Goal: Information Seeking & Learning: Learn about a topic

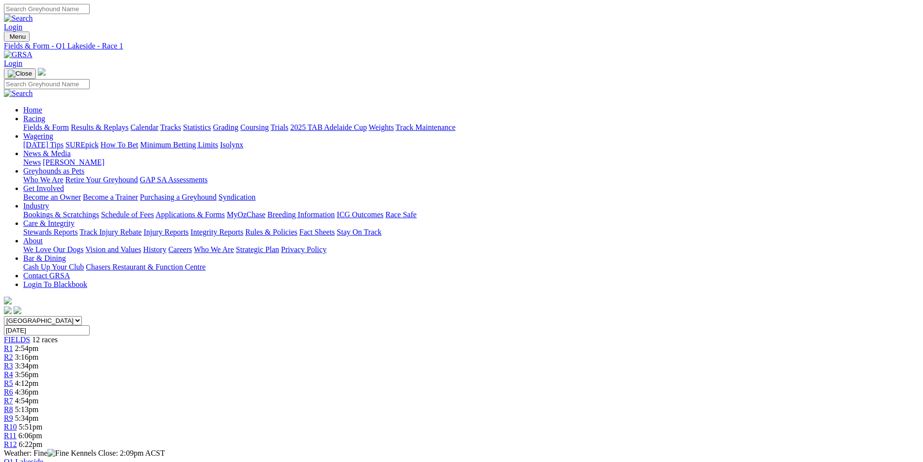
click at [39, 361] on span "3:34pm" at bounding box center [27, 365] width 24 height 8
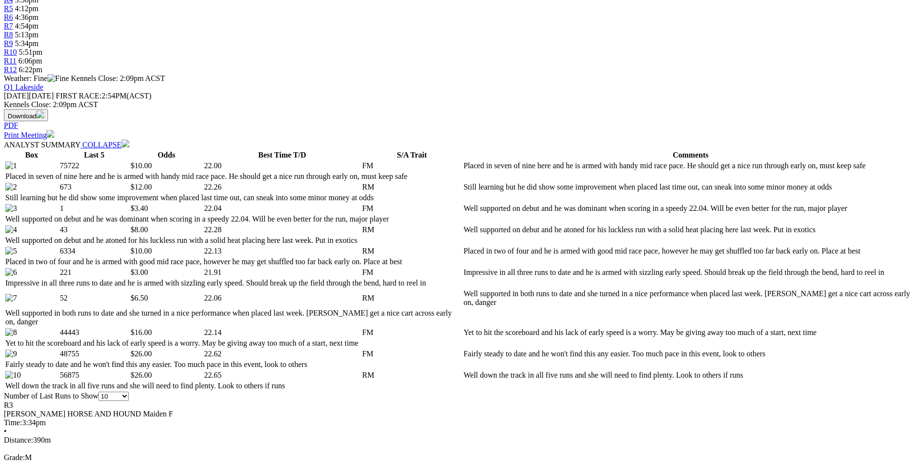
scroll to position [387, 0]
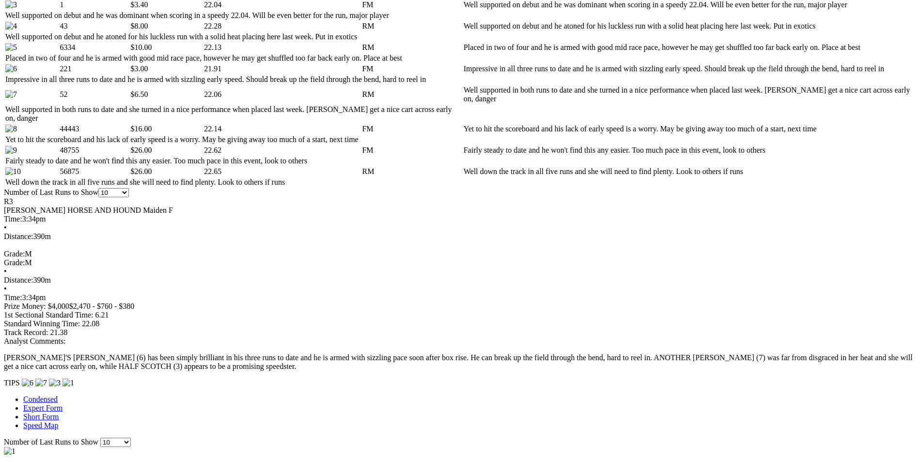
scroll to position [581, 0]
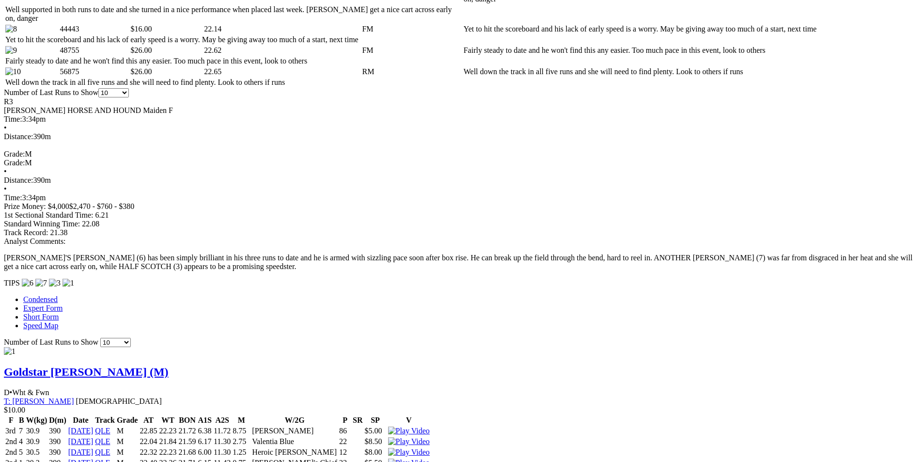
scroll to position [678, 0]
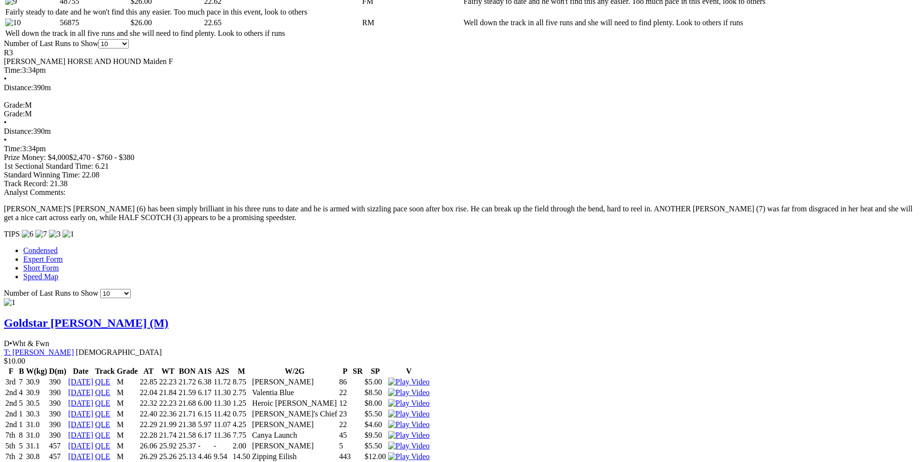
scroll to position [775, 0]
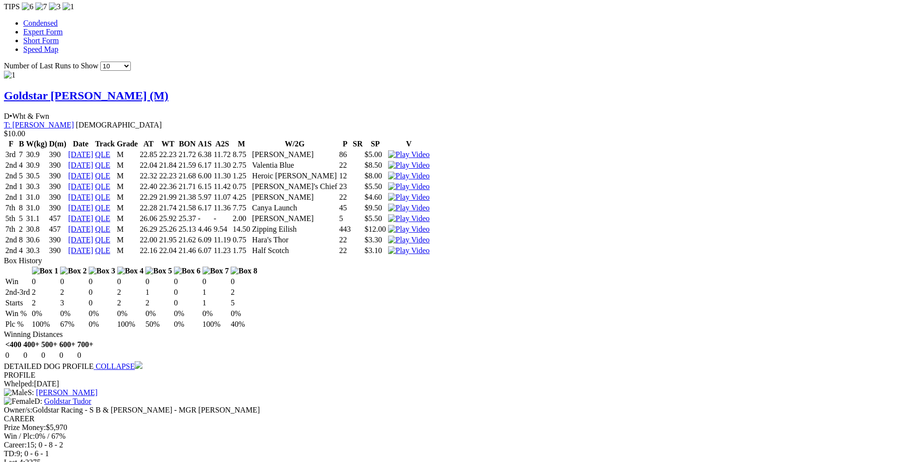
scroll to position [969, 0]
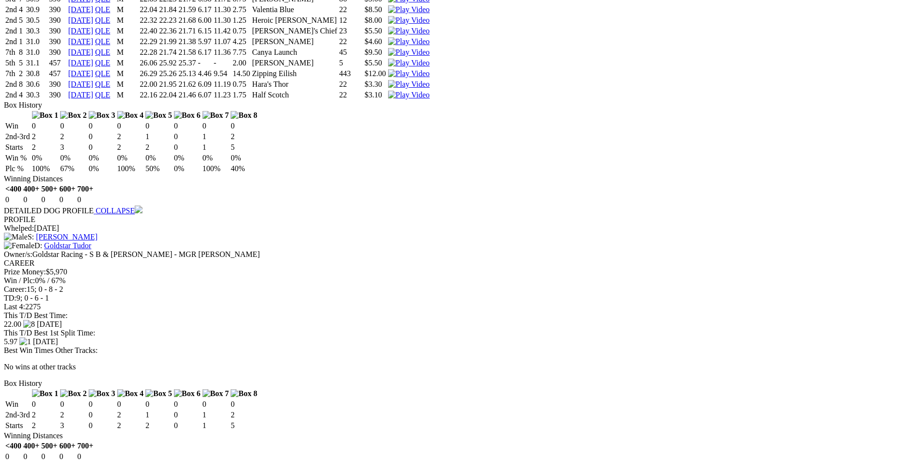
scroll to position [1114, 0]
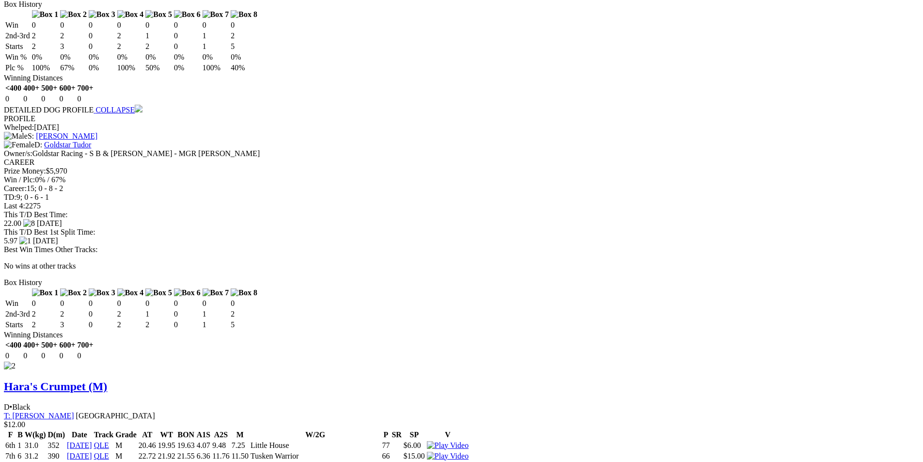
scroll to position [1211, 0]
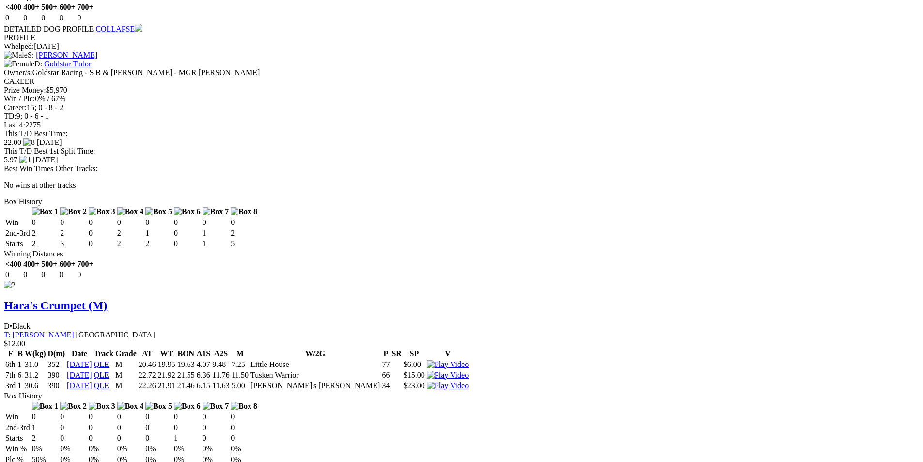
scroll to position [1308, 0]
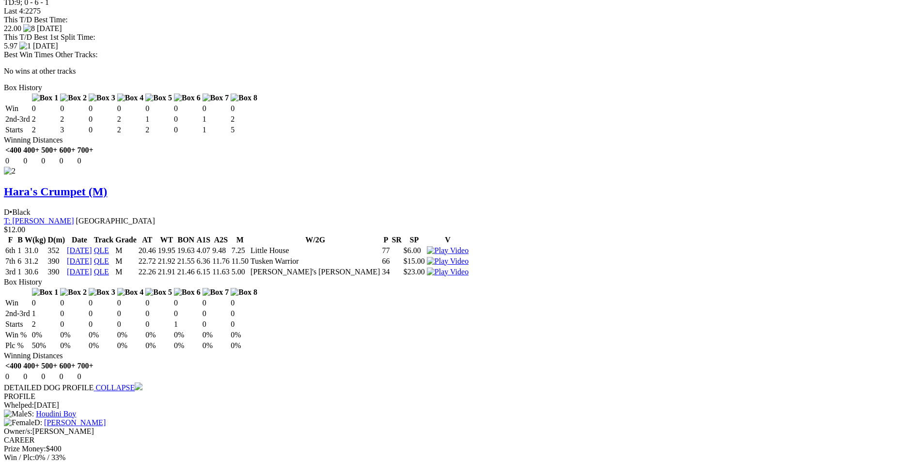
scroll to position [1356, 0]
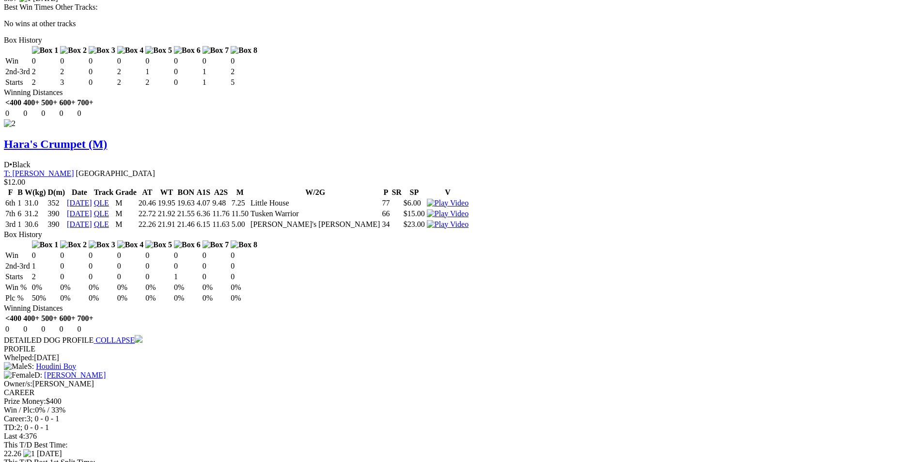
scroll to position [1453, 0]
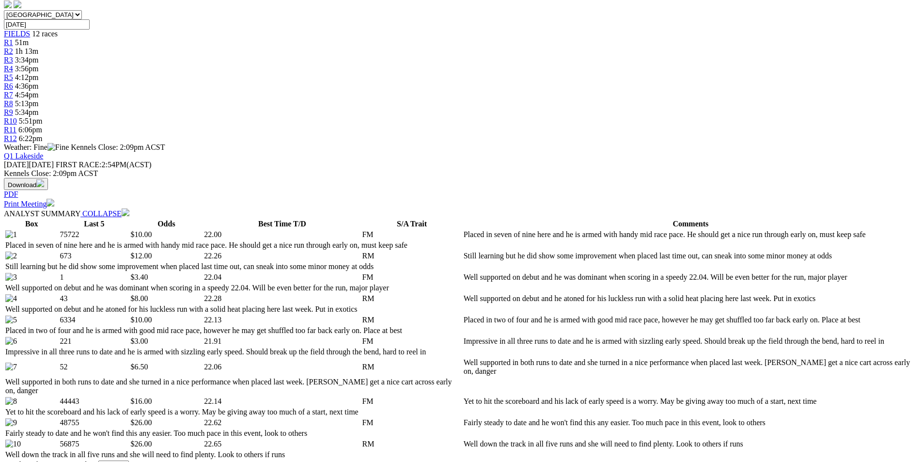
scroll to position [484, 0]
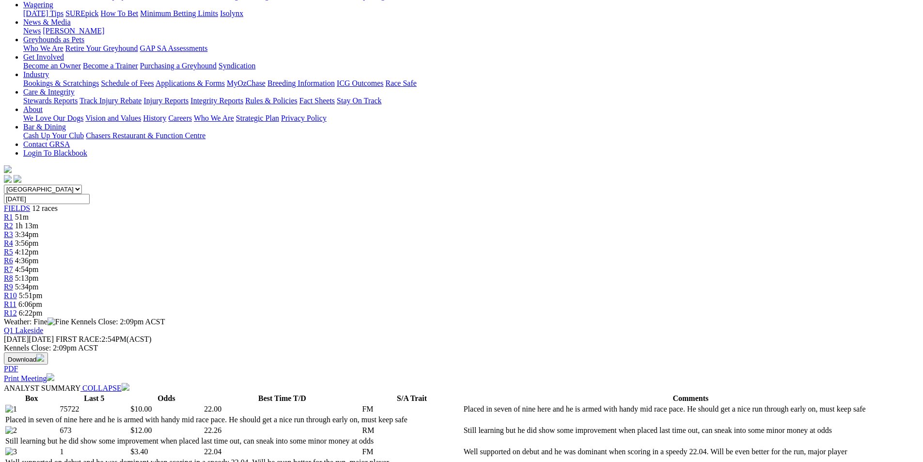
scroll to position [0, 0]
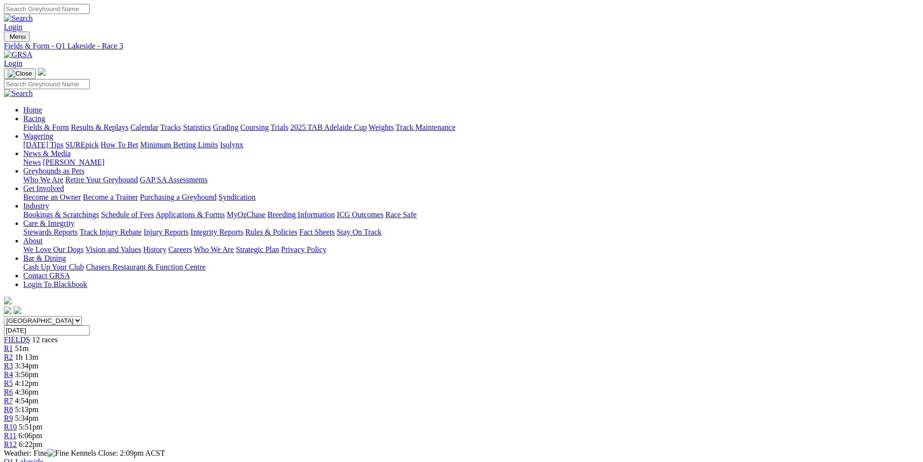
click at [13, 379] on link "R5" at bounding box center [8, 383] width 9 height 8
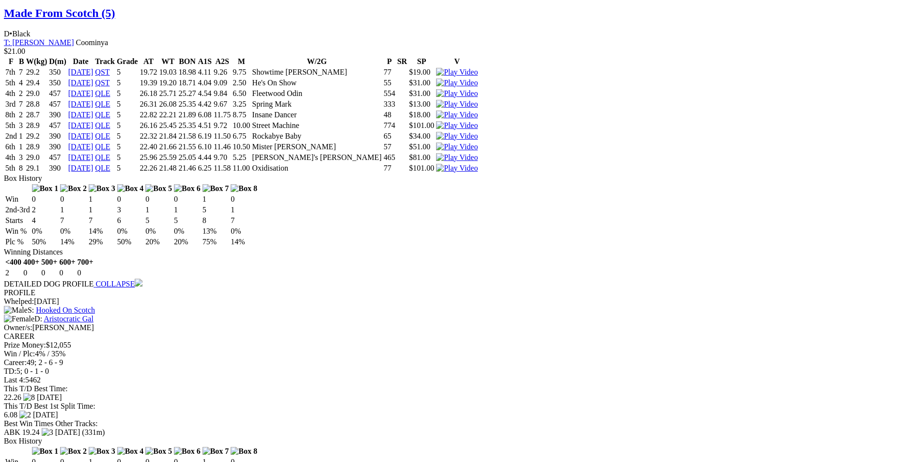
scroll to position [1405, 0]
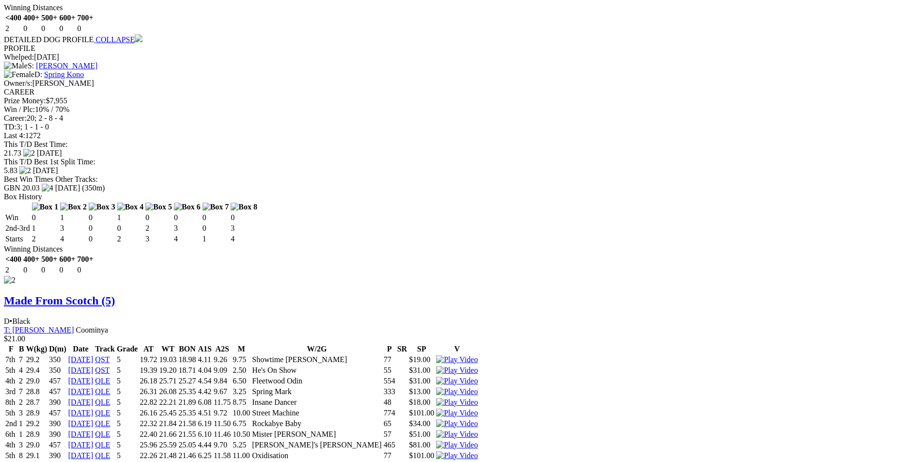
scroll to position [1259, 0]
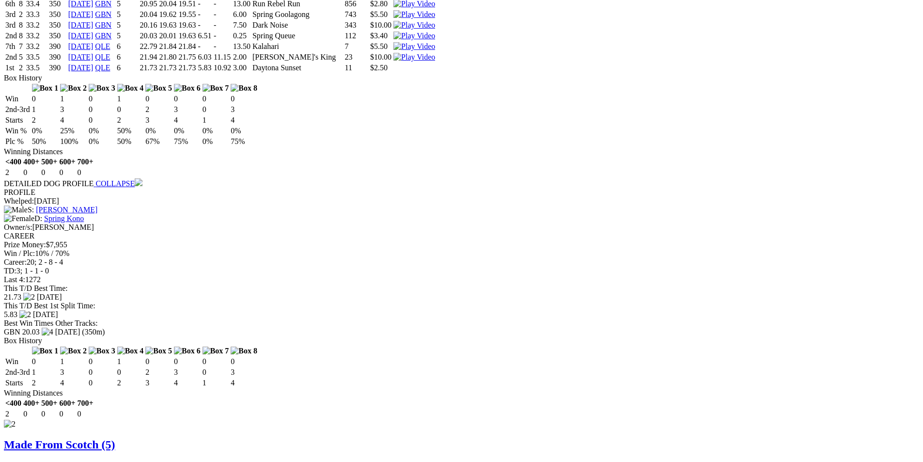
scroll to position [1114, 0]
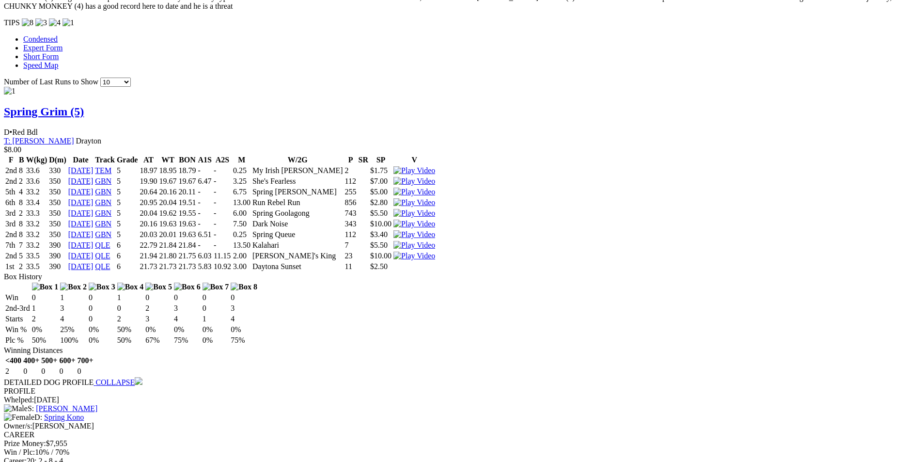
scroll to position [969, 0]
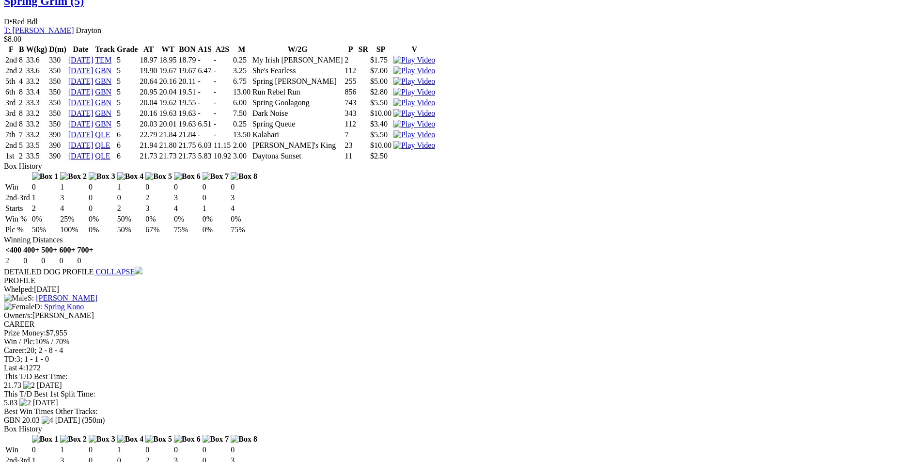
scroll to position [1028, 0]
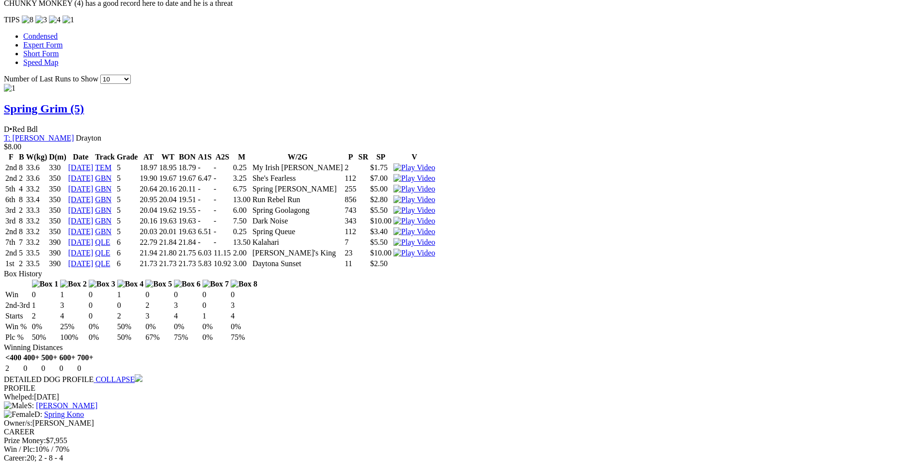
scroll to position [834, 0]
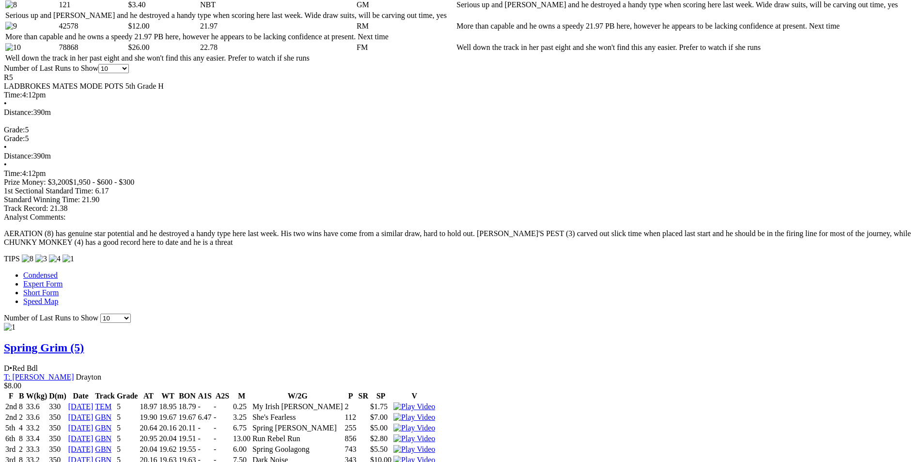
scroll to position [689, 0]
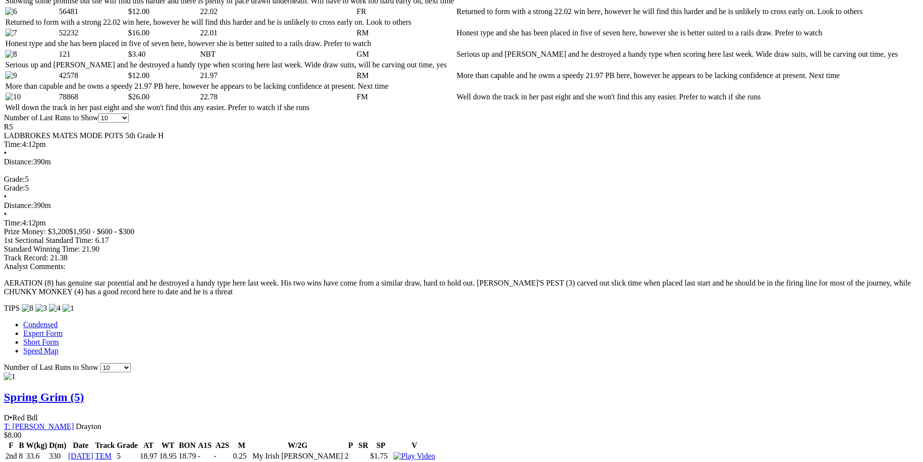
scroll to position [447, 0]
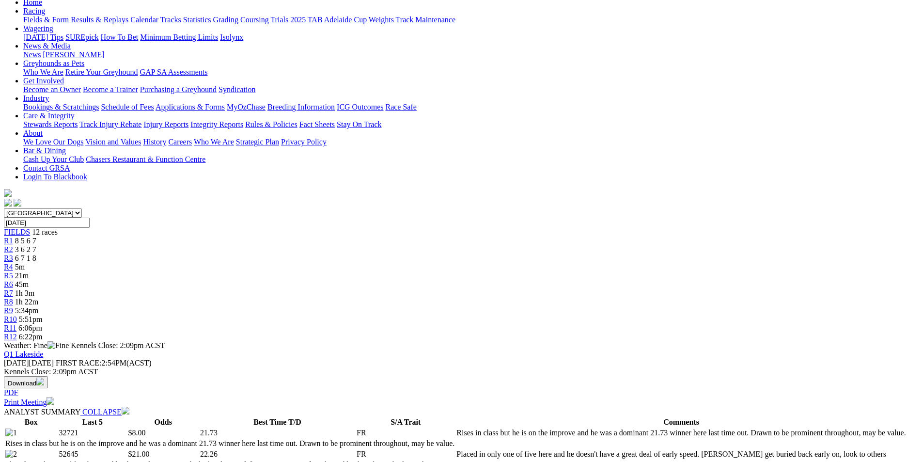
click at [13, 280] on span "R6" at bounding box center [8, 284] width 9 height 8
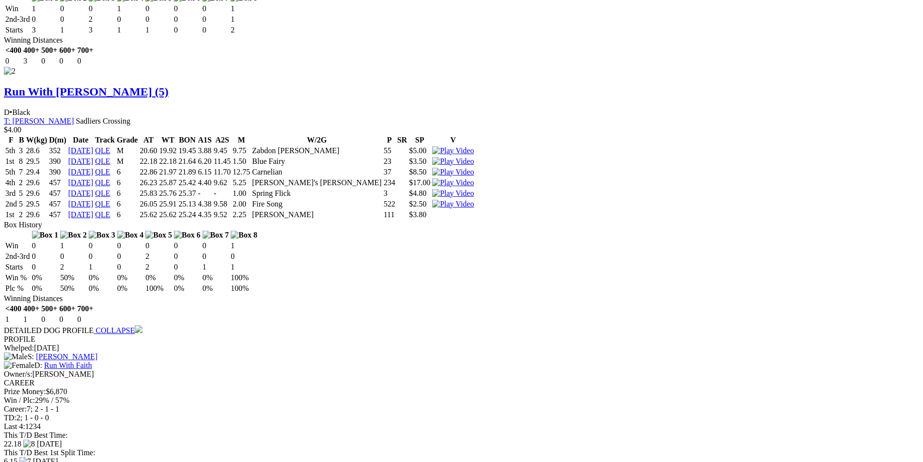
scroll to position [1405, 0]
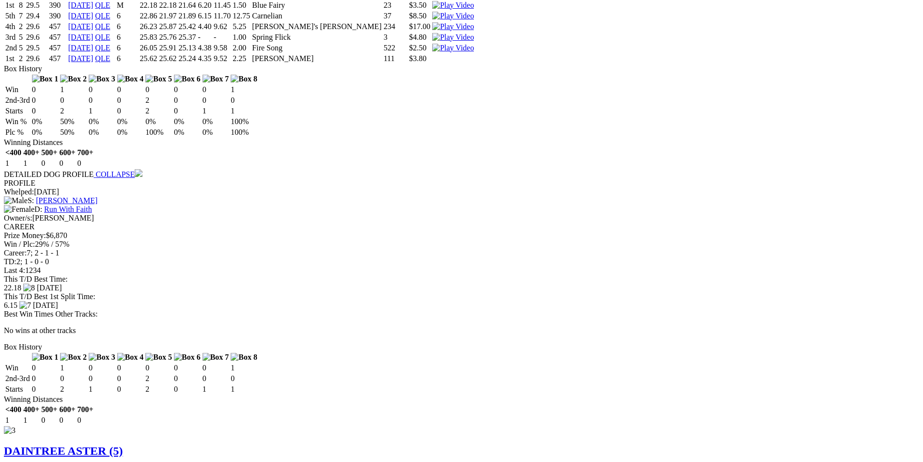
scroll to position [1673, 0]
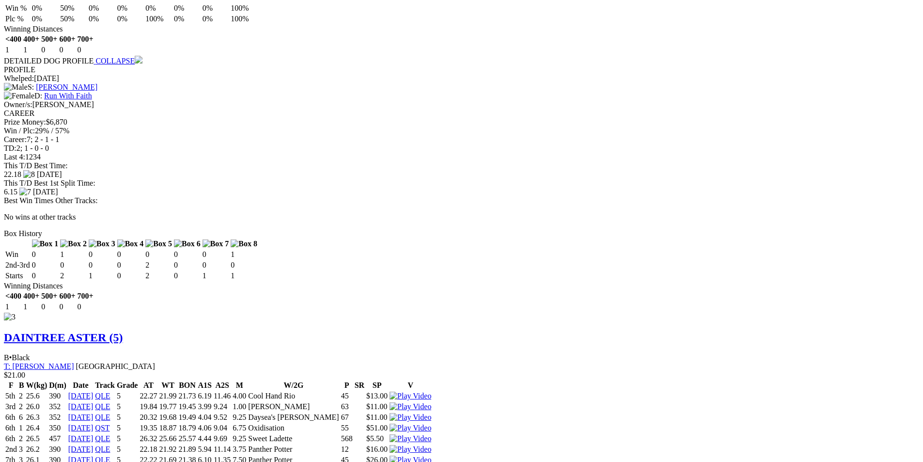
scroll to position [1770, 0]
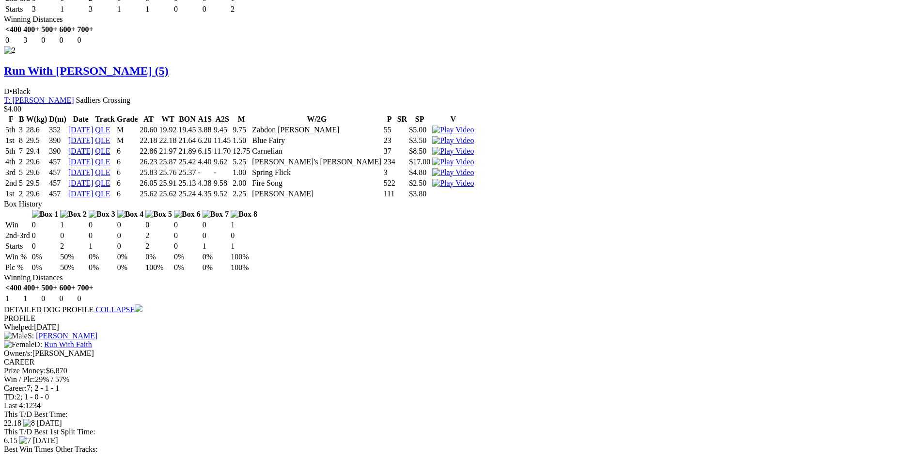
scroll to position [1528, 0]
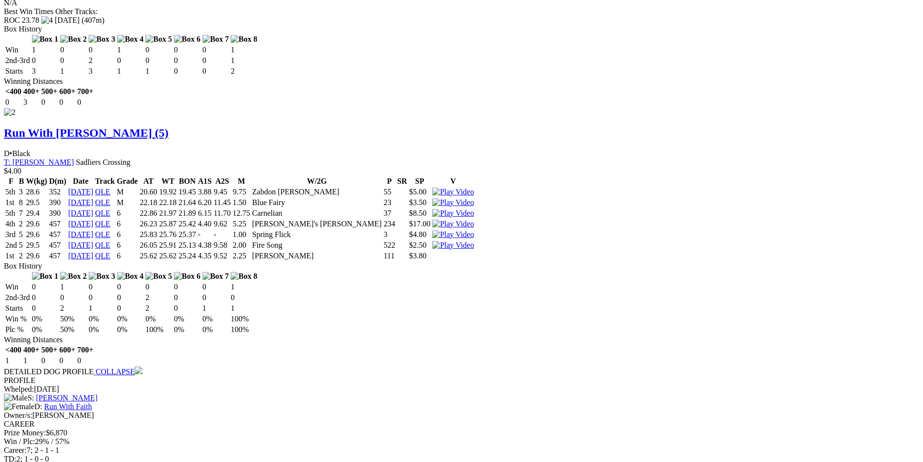
scroll to position [1431, 0]
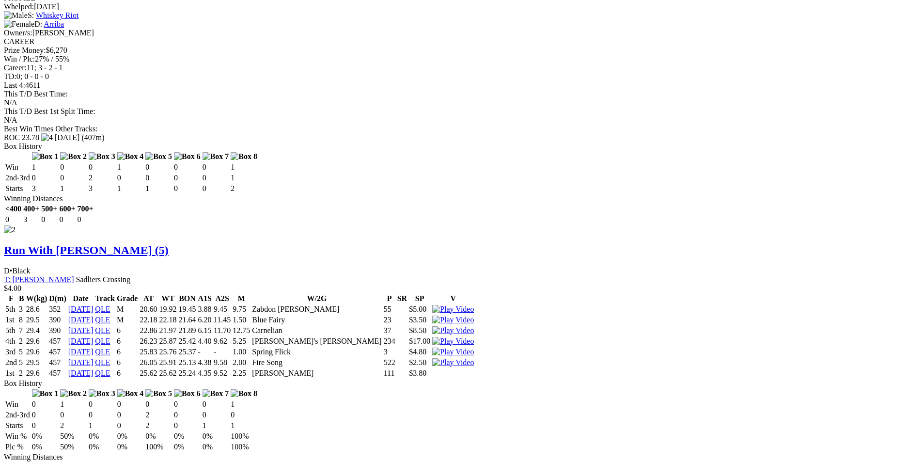
scroll to position [1237, 0]
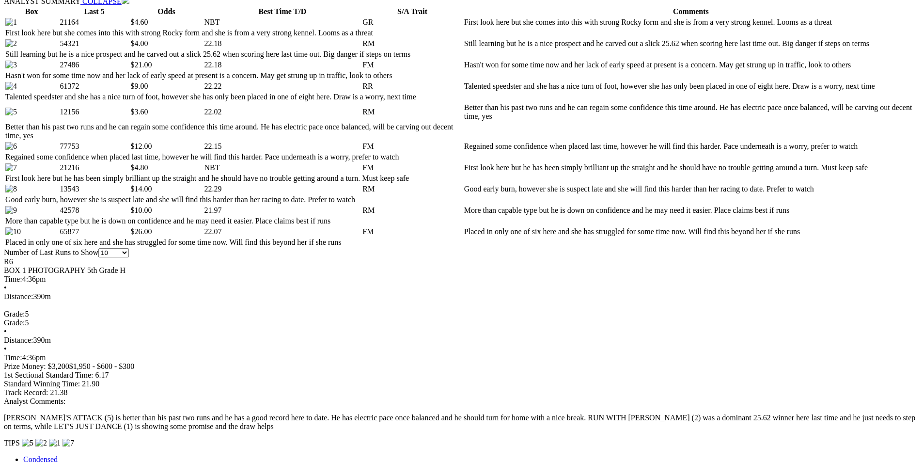
scroll to position [366, 0]
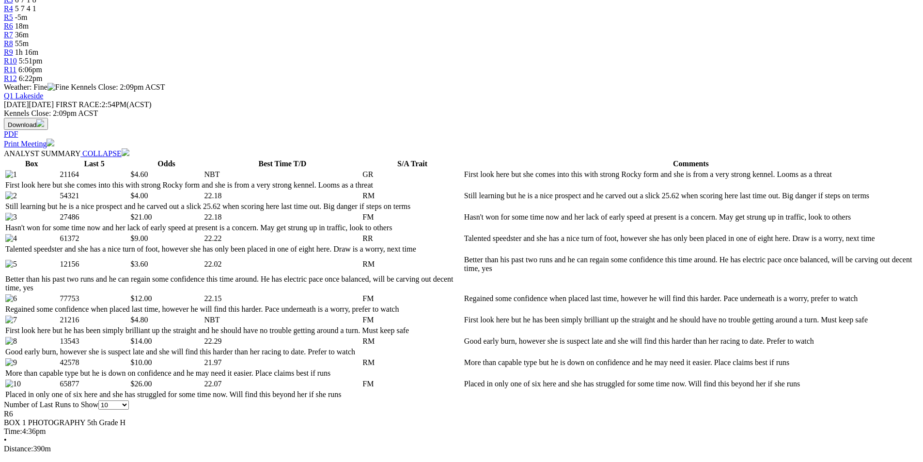
select select "20"
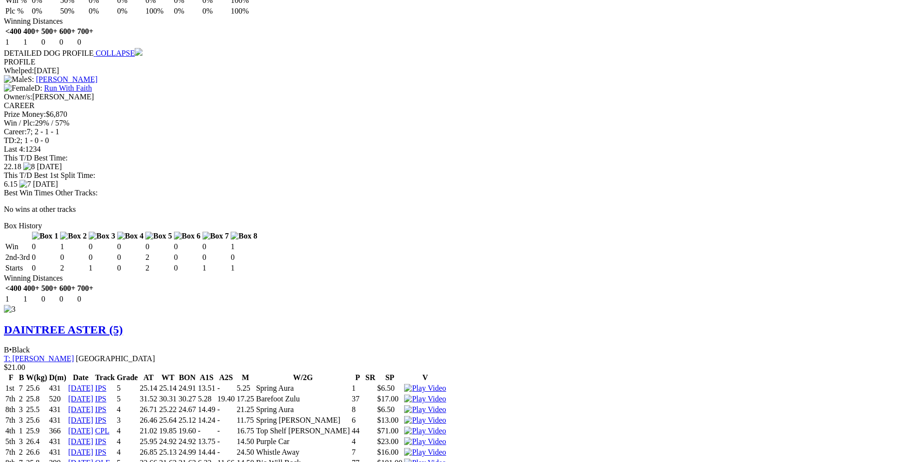
scroll to position [1647, 0]
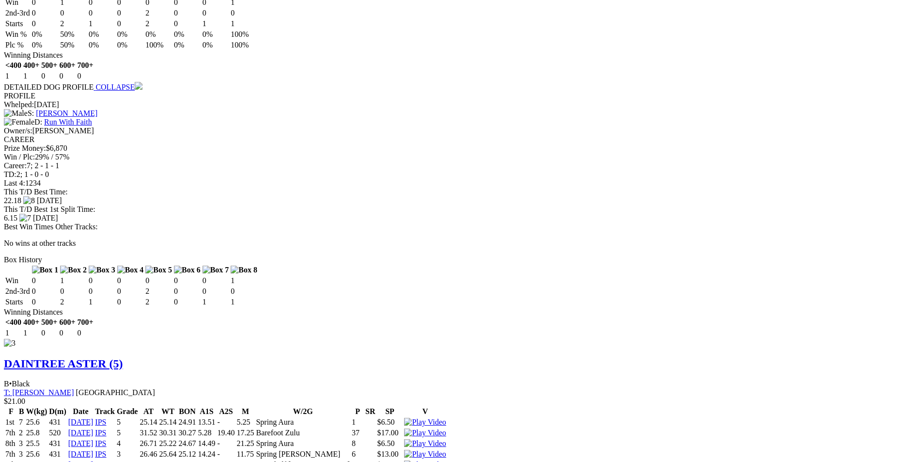
scroll to position [1744, 0]
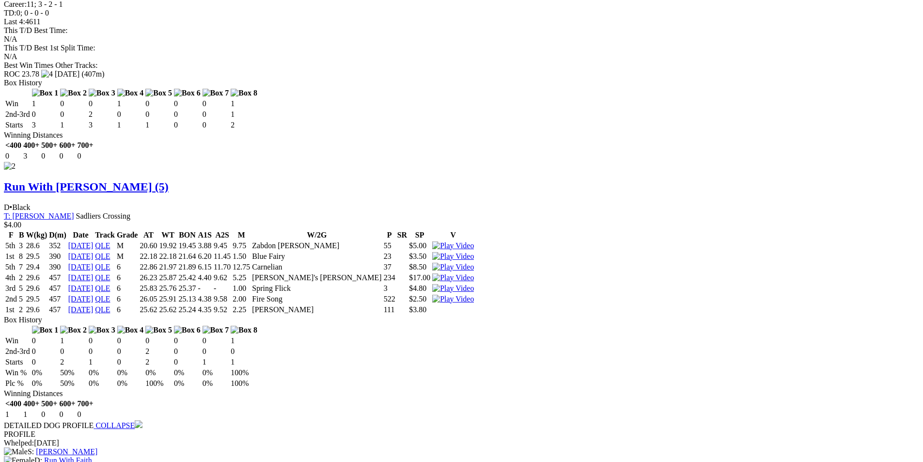
scroll to position [1017, 0]
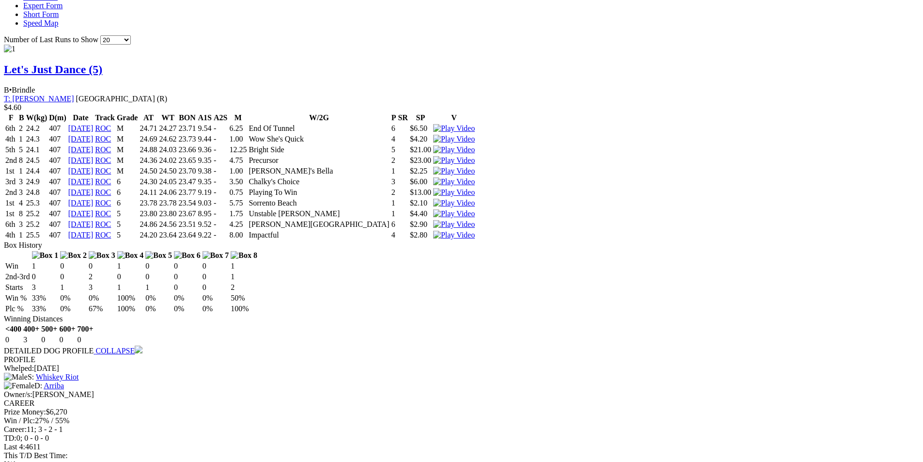
scroll to position [969, 0]
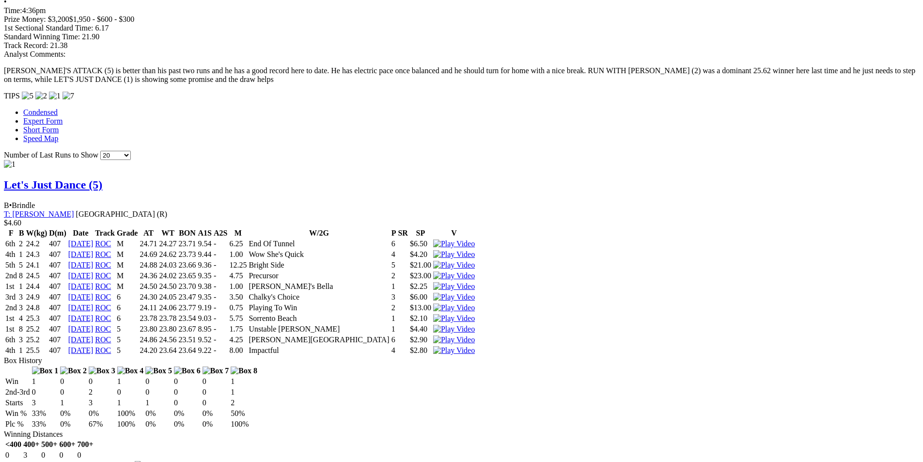
scroll to position [872, 0]
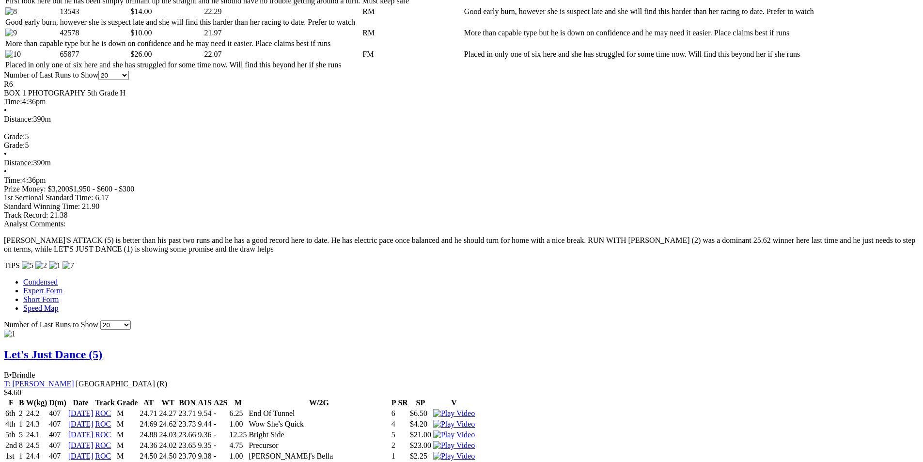
scroll to position [678, 0]
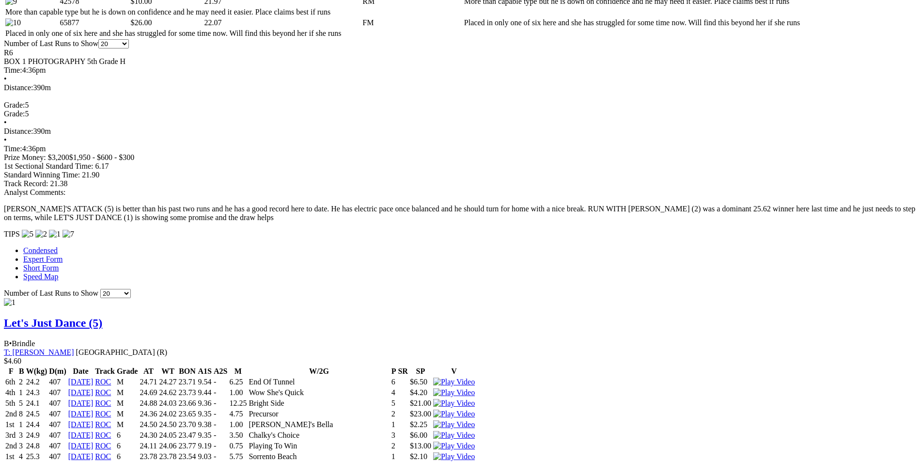
scroll to position [387, 0]
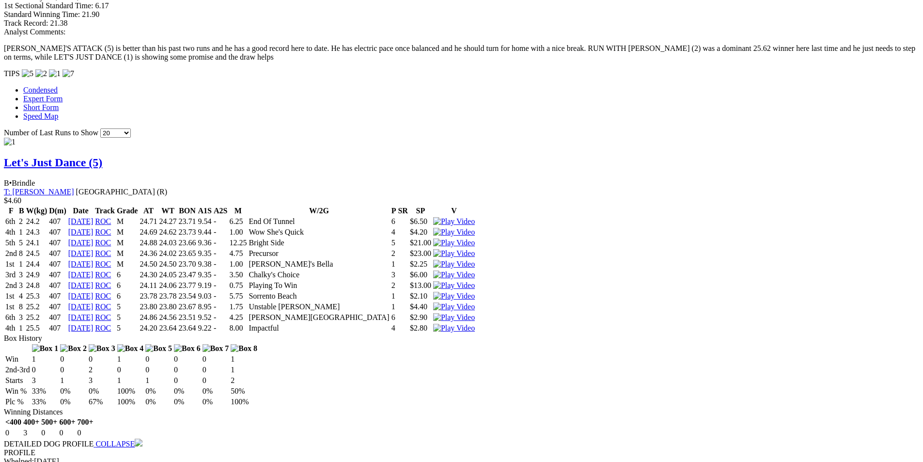
scroll to position [969, 0]
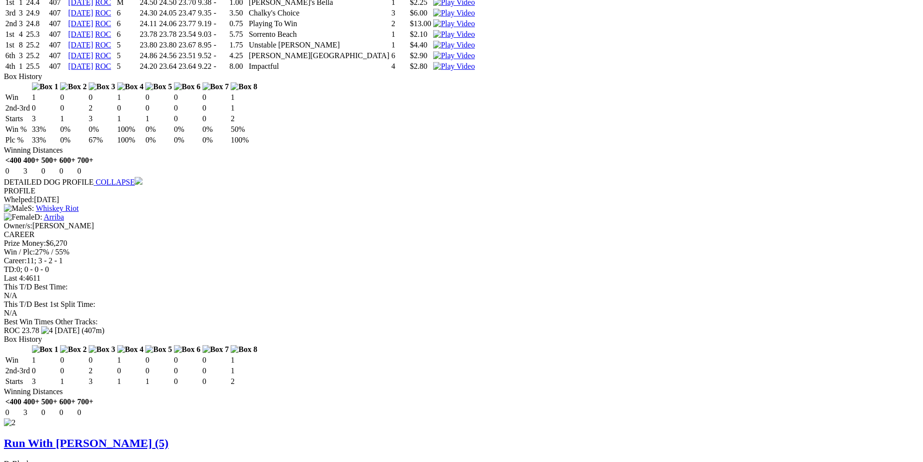
scroll to position [1162, 0]
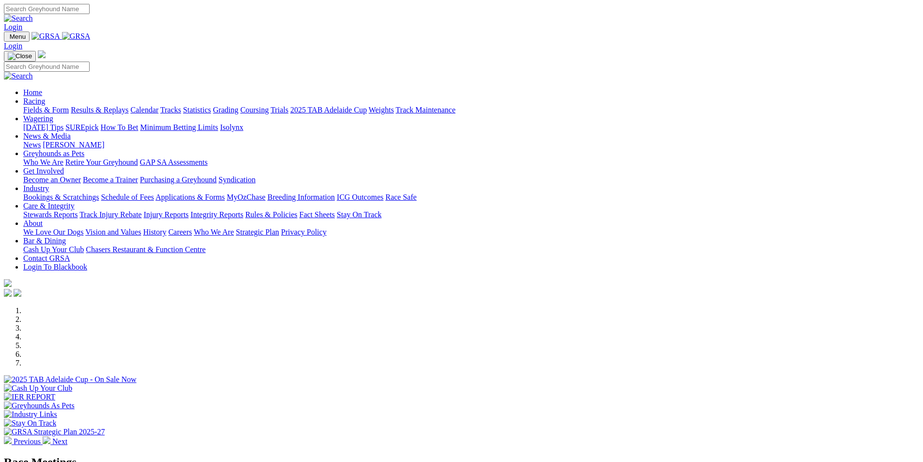
scroll to position [145, 0]
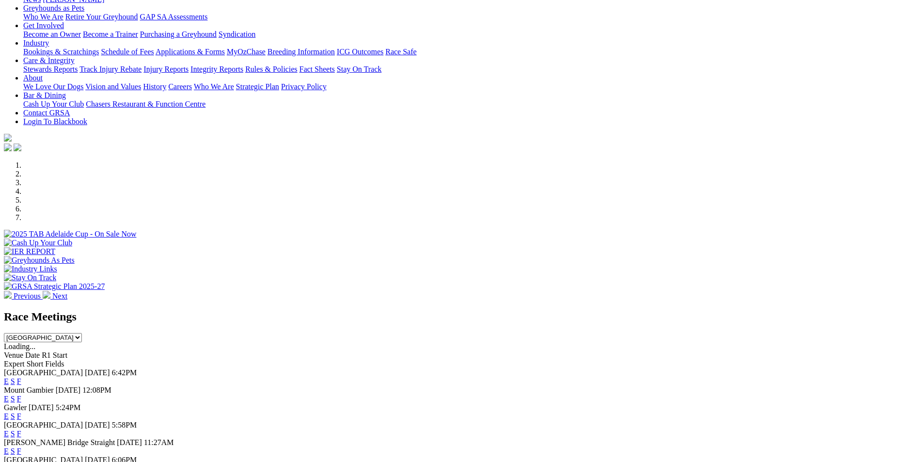
click at [82, 333] on select "[GEOGRAPHIC_DATA] [GEOGRAPHIC_DATA] [GEOGRAPHIC_DATA] [GEOGRAPHIC_DATA] [GEOGRA…" at bounding box center [43, 337] width 78 height 9
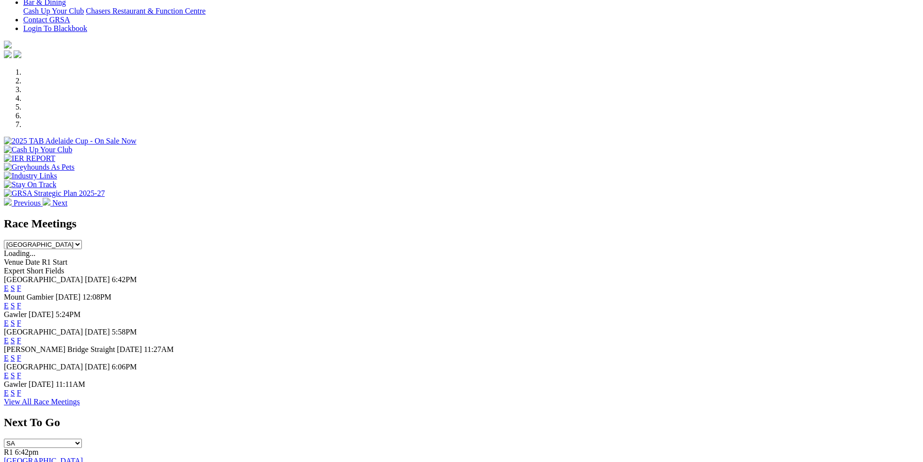
scroll to position [242, 0]
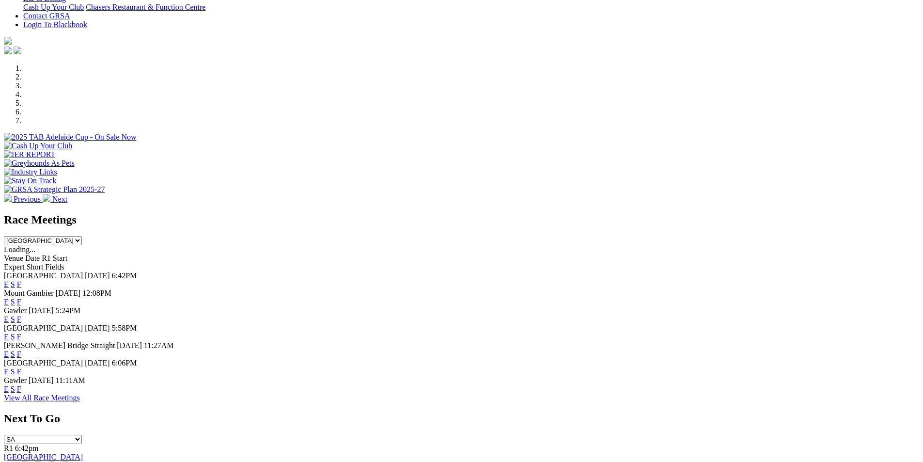
click at [82, 236] on select "[GEOGRAPHIC_DATA] [GEOGRAPHIC_DATA] [GEOGRAPHIC_DATA] [GEOGRAPHIC_DATA] [GEOGRA…" at bounding box center [43, 240] width 78 height 9
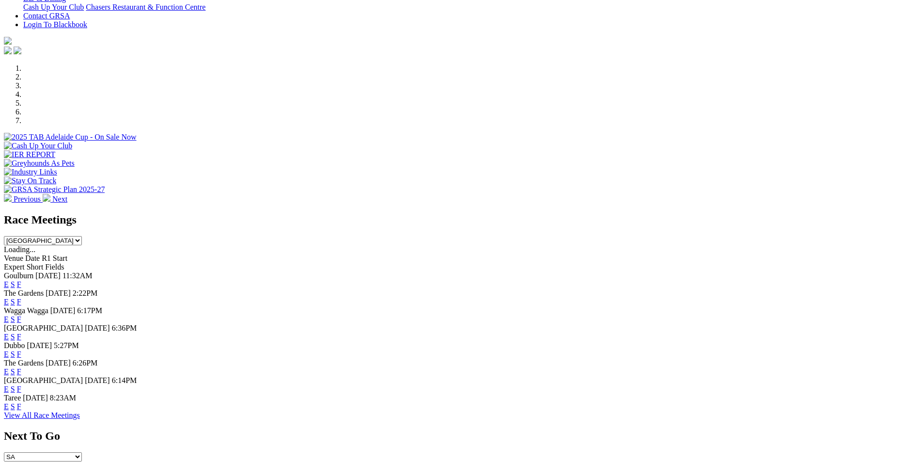
click at [82, 236] on select "[GEOGRAPHIC_DATA] [GEOGRAPHIC_DATA] [GEOGRAPHIC_DATA] [GEOGRAPHIC_DATA] [GEOGRA…" at bounding box center [43, 240] width 78 height 9
select select "QLD"
click at [82, 236] on select "[GEOGRAPHIC_DATA] [GEOGRAPHIC_DATA] [GEOGRAPHIC_DATA] [GEOGRAPHIC_DATA] [GEOGRA…" at bounding box center [43, 240] width 78 height 9
click at [9, 280] on link "E" at bounding box center [6, 284] width 5 height 8
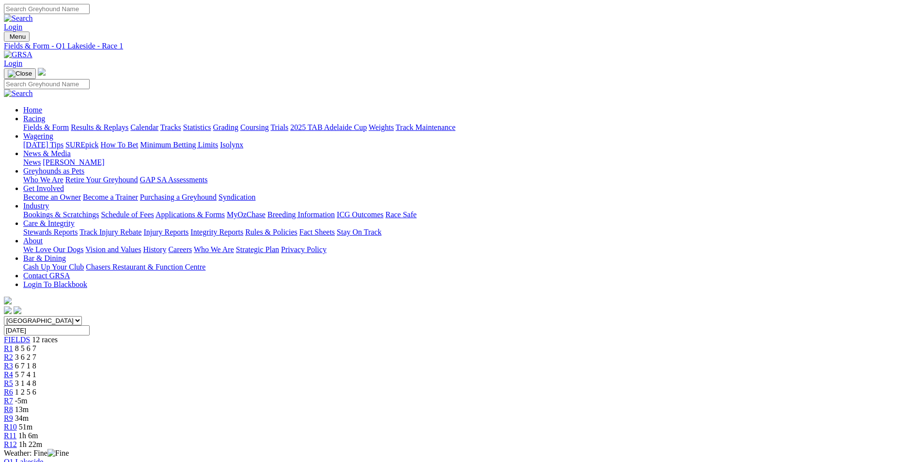
click at [13, 405] on span "R8" at bounding box center [8, 409] width 9 height 8
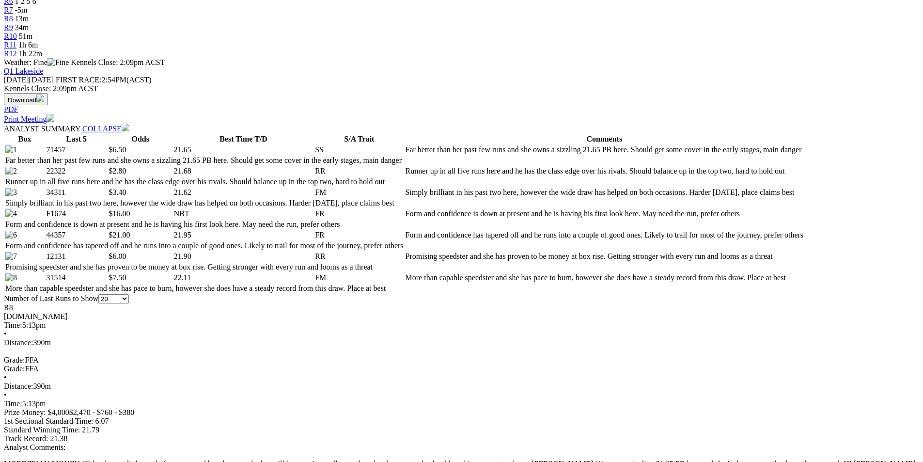
scroll to position [387, 0]
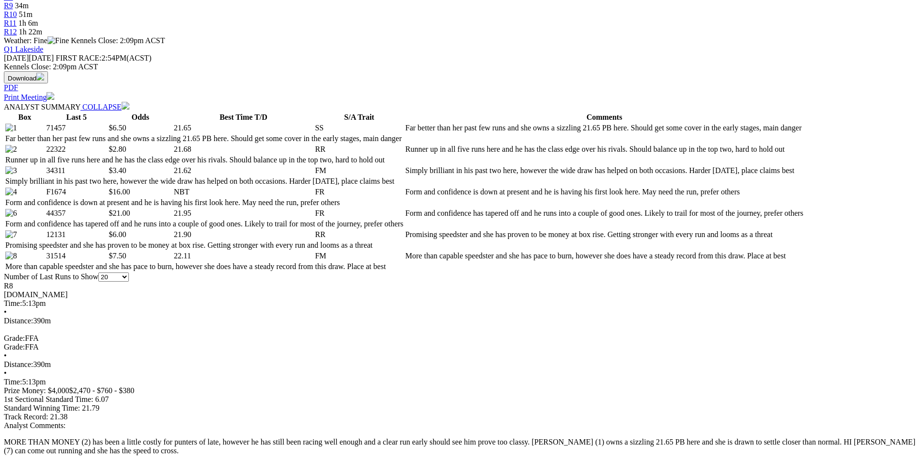
scroll to position [436, 0]
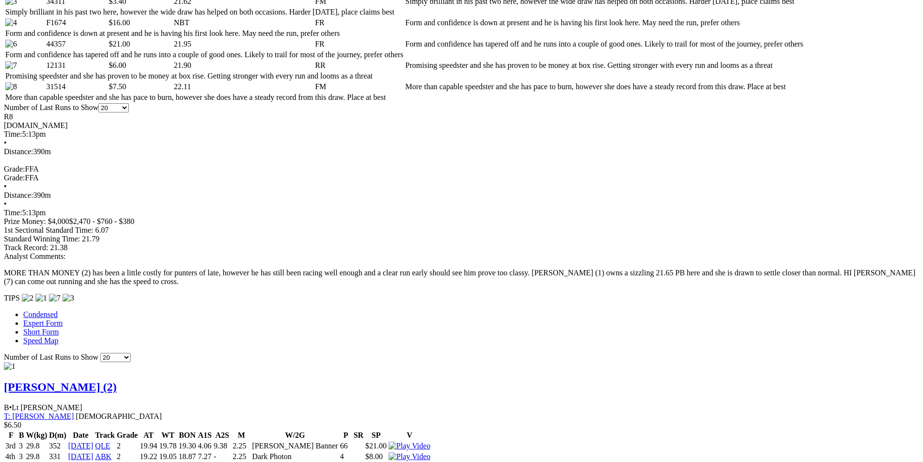
scroll to position [533, 0]
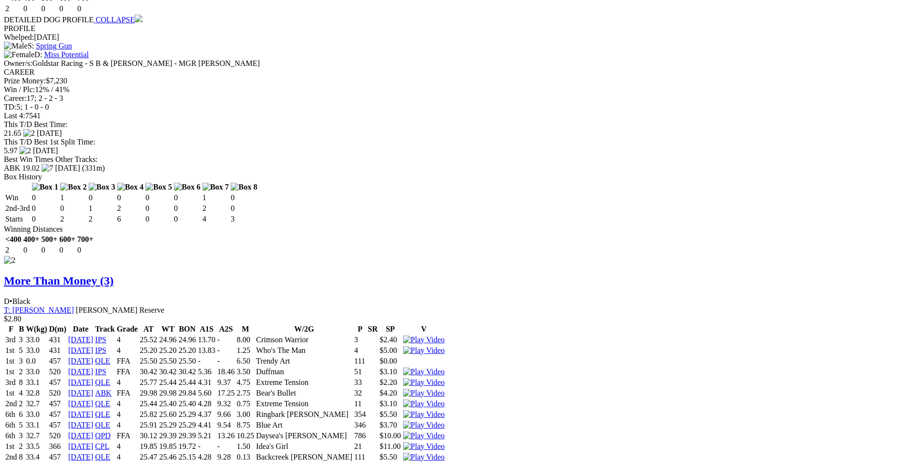
scroll to position [1308, 0]
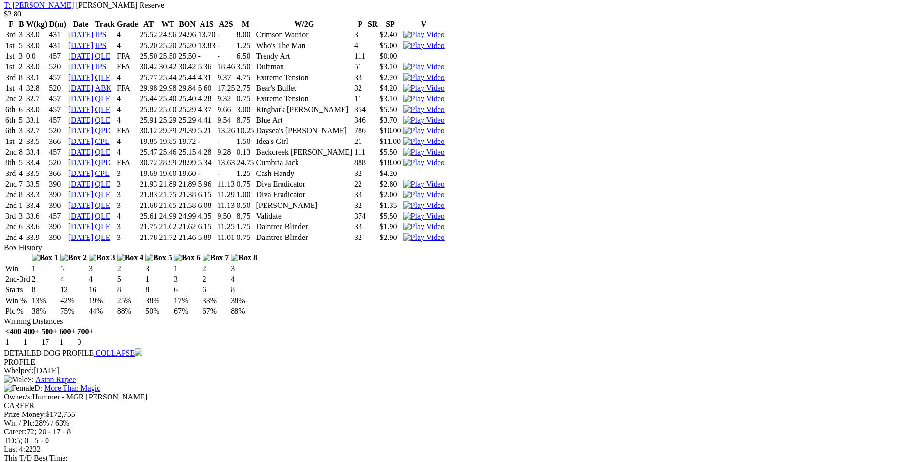
scroll to position [1598, 0]
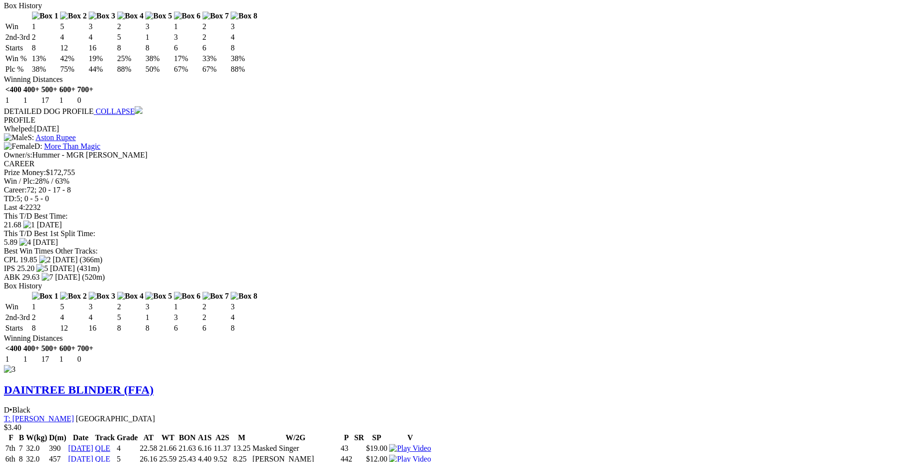
scroll to position [1840, 0]
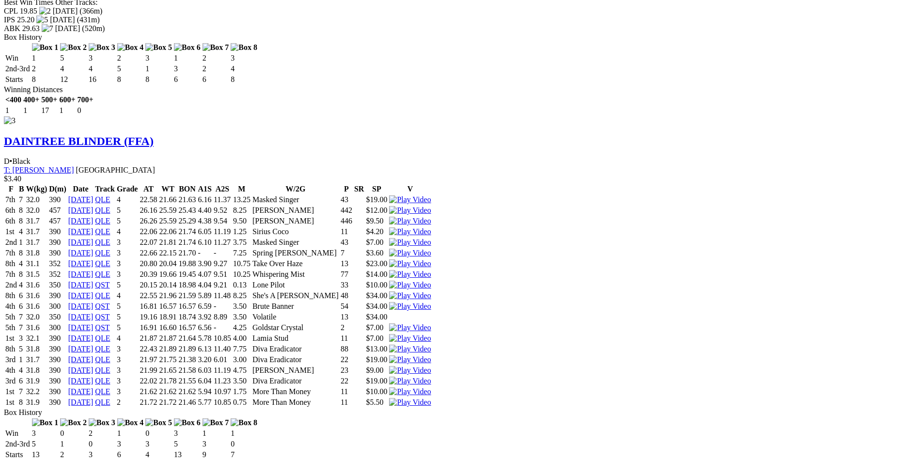
scroll to position [2179, 0]
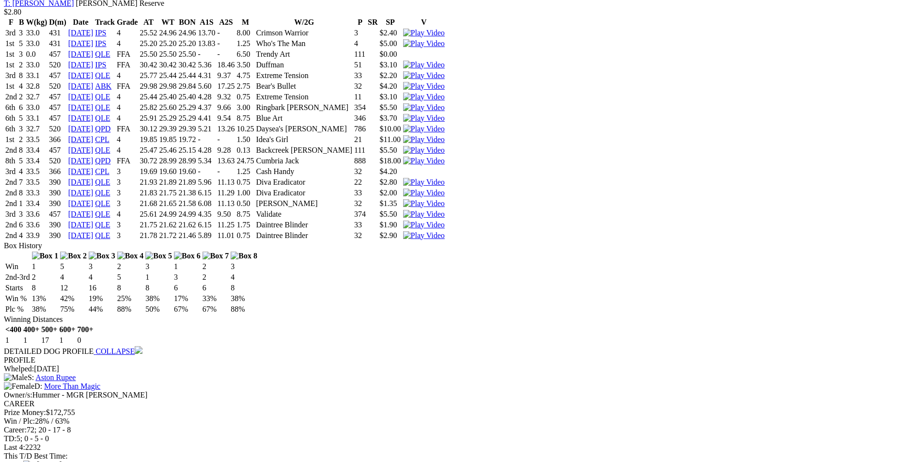
scroll to position [1598, 0]
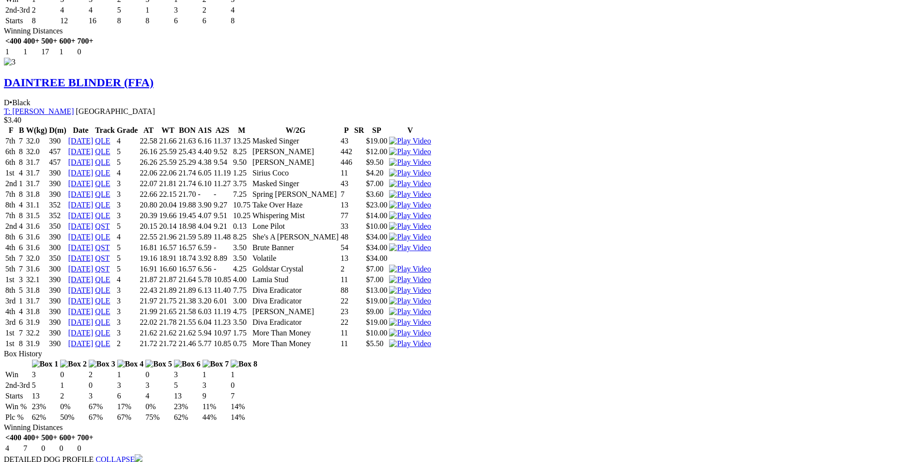
scroll to position [2179, 0]
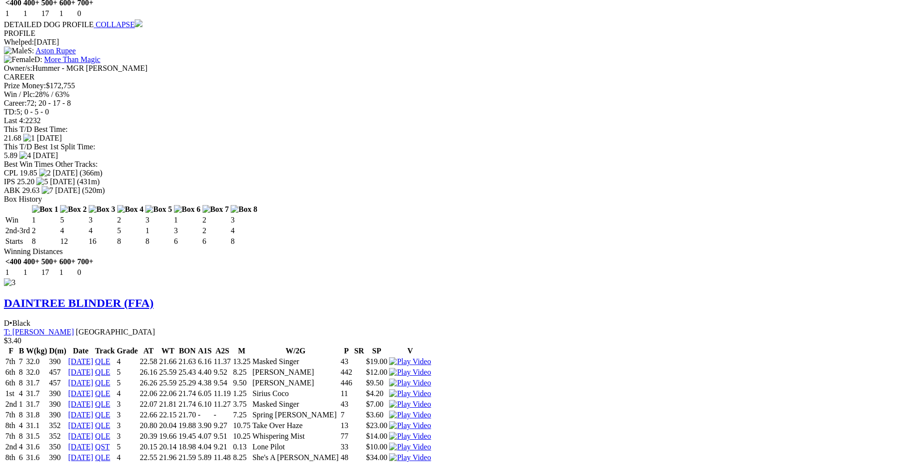
scroll to position [1889, 0]
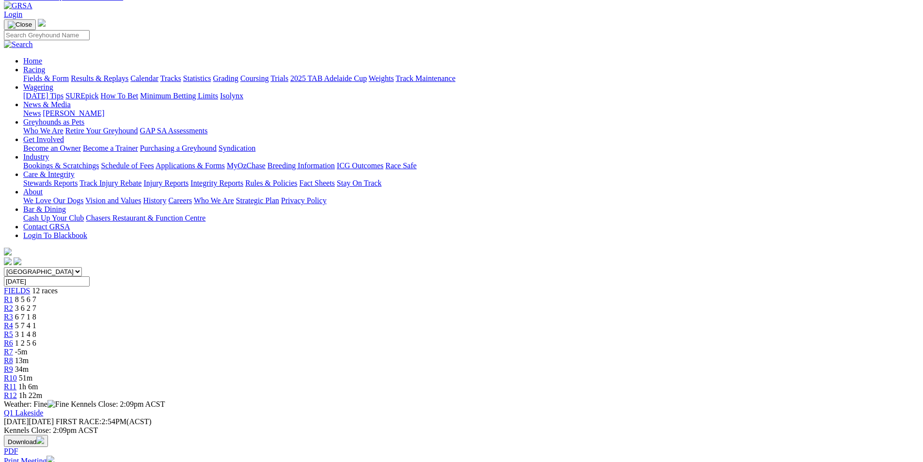
scroll to position [0, 0]
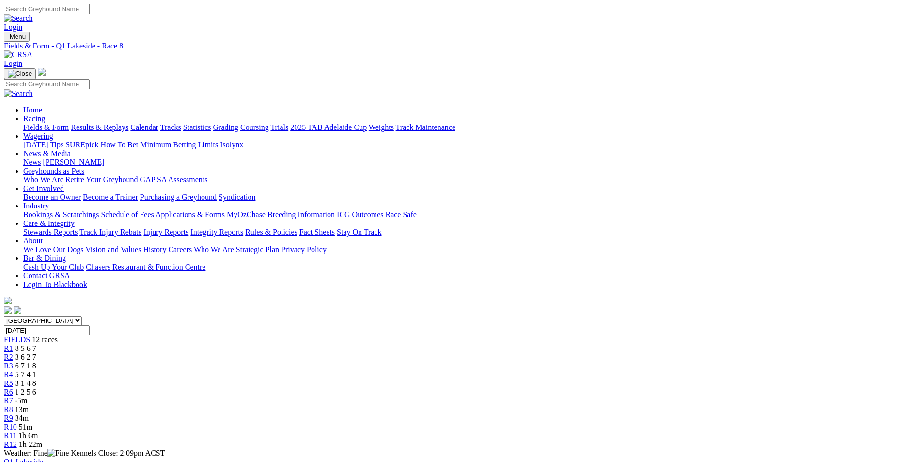
click at [13, 414] on span "R9" at bounding box center [8, 418] width 9 height 8
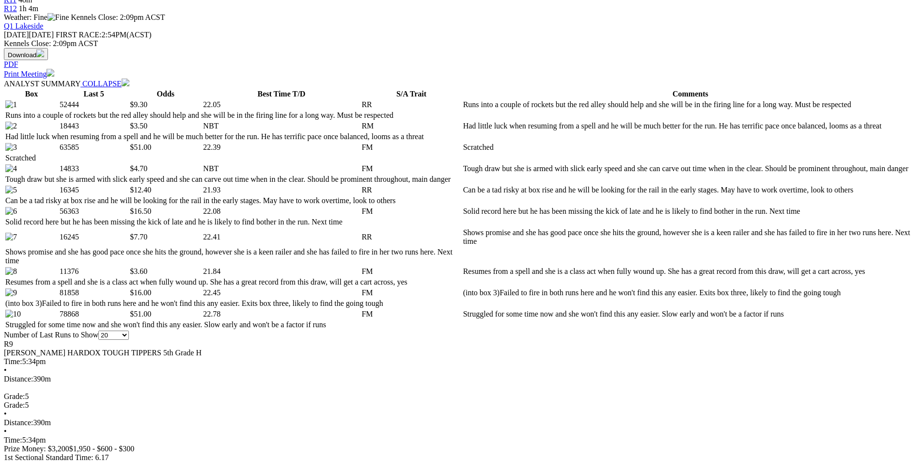
scroll to position [436, 0]
select select "10"
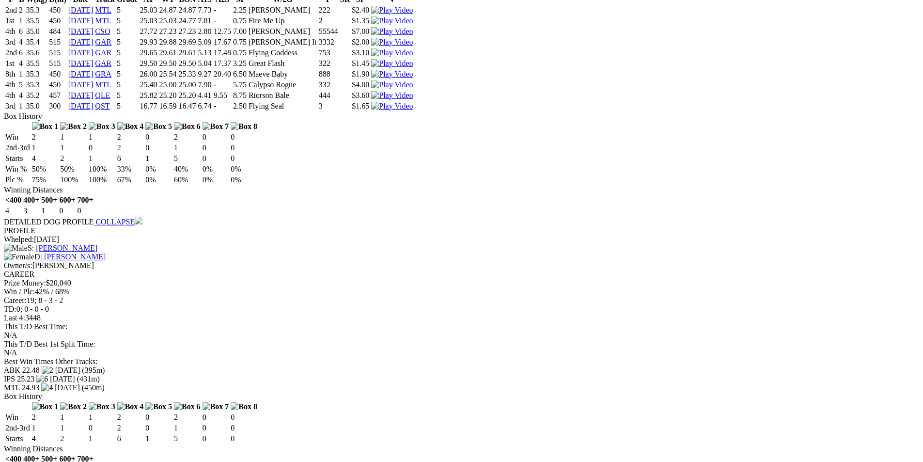
scroll to position [1405, 0]
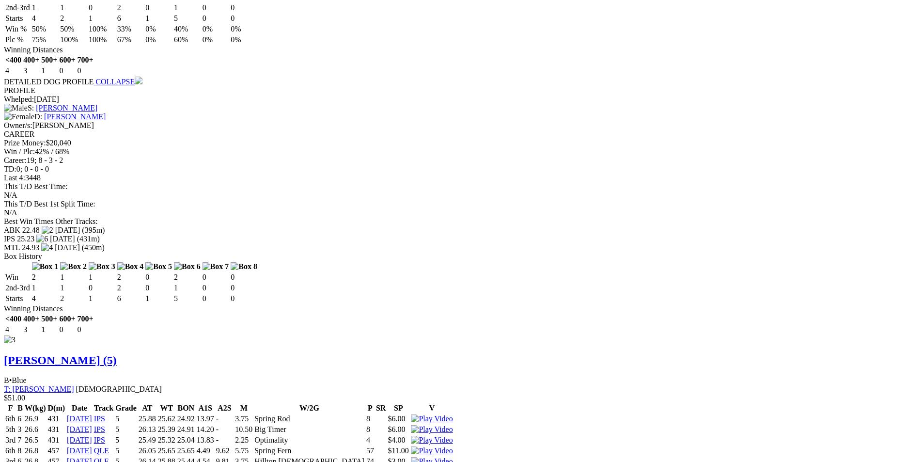
scroll to position [1770, 0]
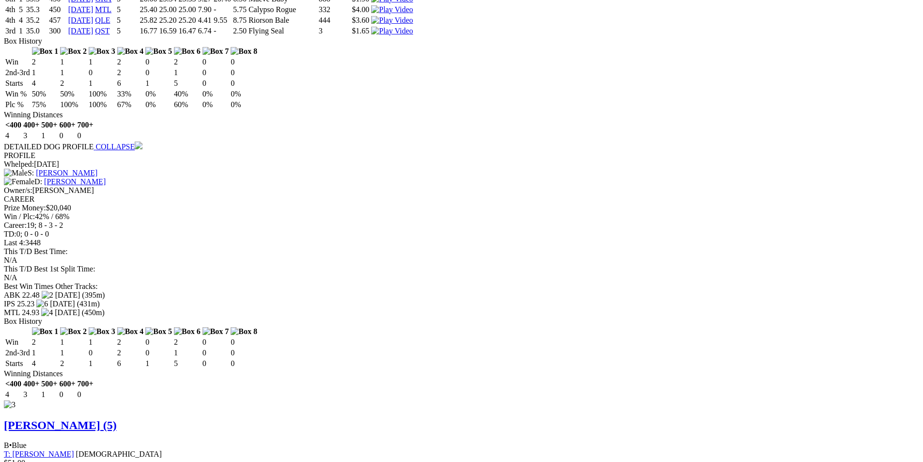
scroll to position [1673, 0]
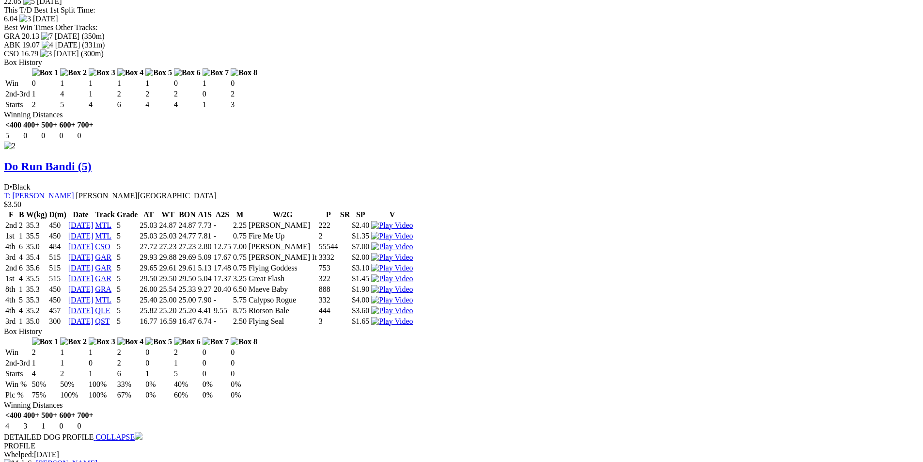
scroll to position [1431, 0]
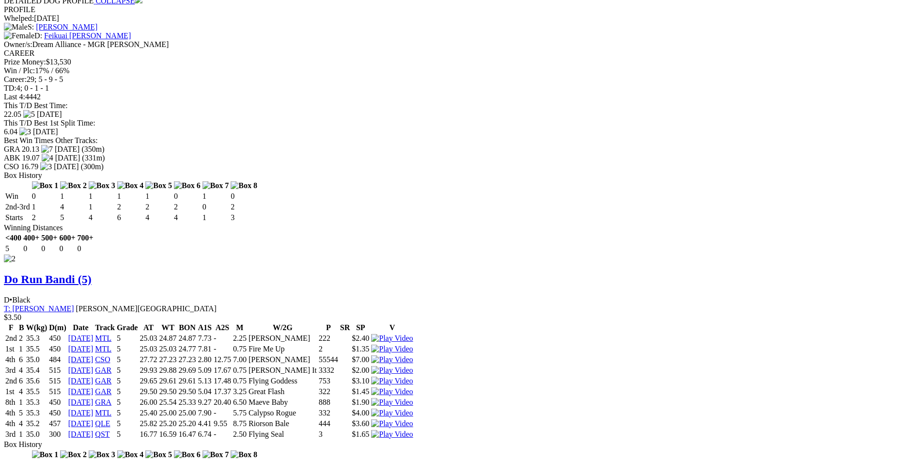
scroll to position [1334, 0]
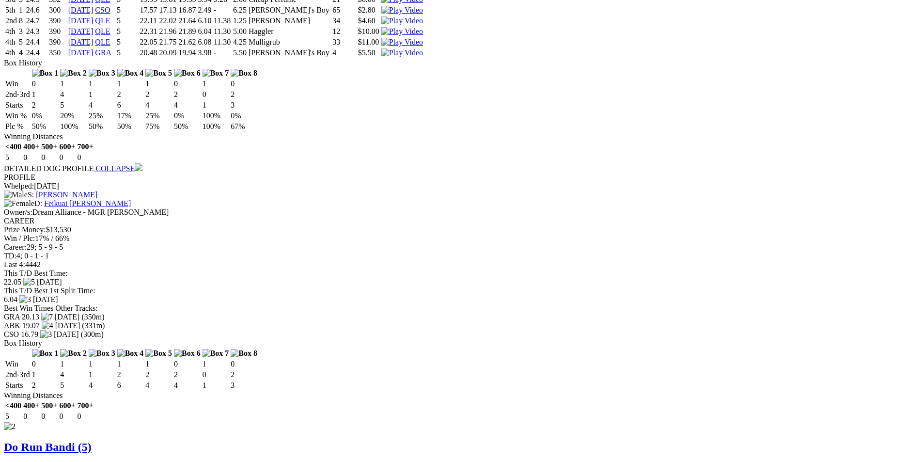
scroll to position [1092, 0]
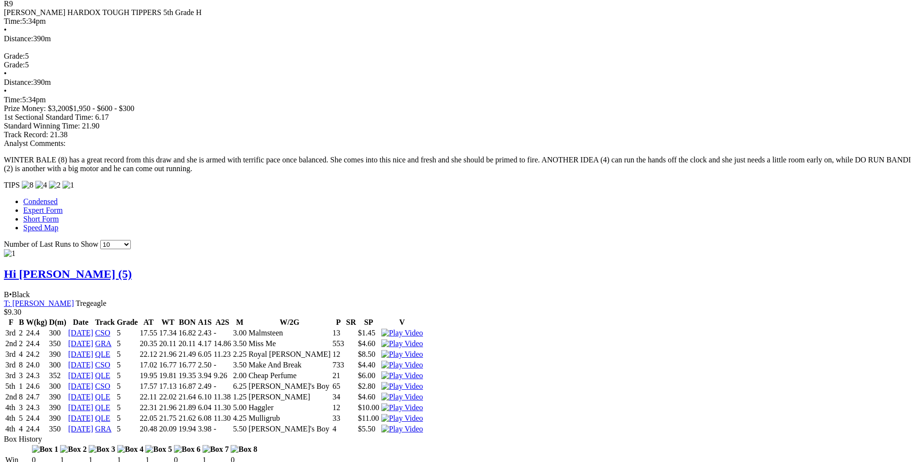
scroll to position [705, 0]
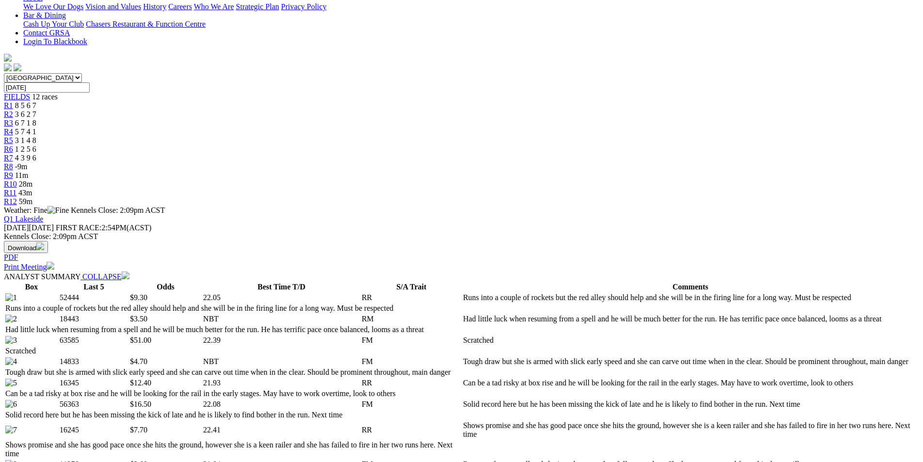
scroll to position [220, 0]
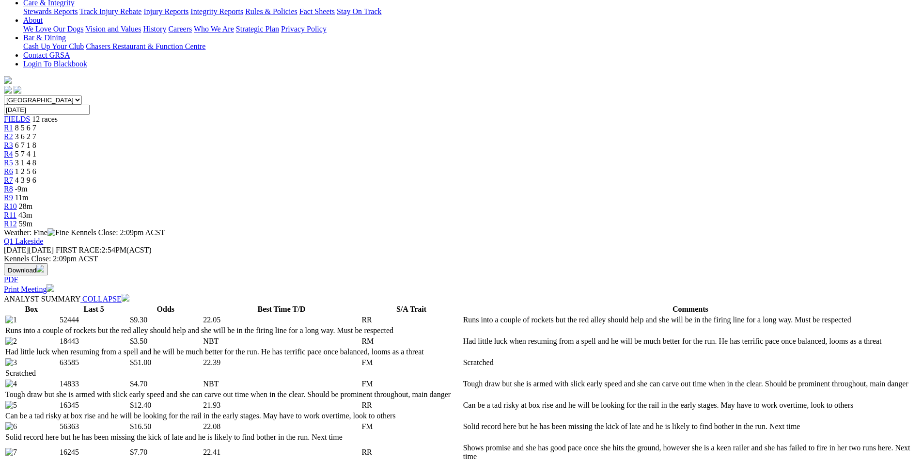
select select "20"
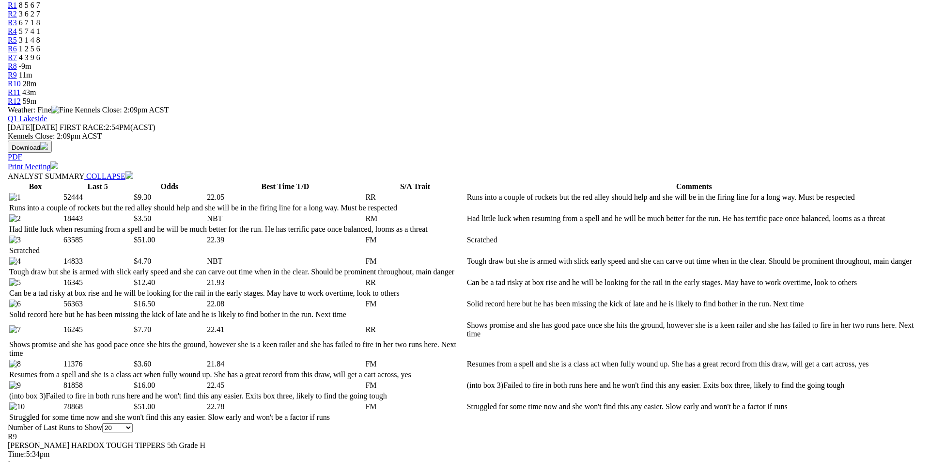
scroll to position [366, 0]
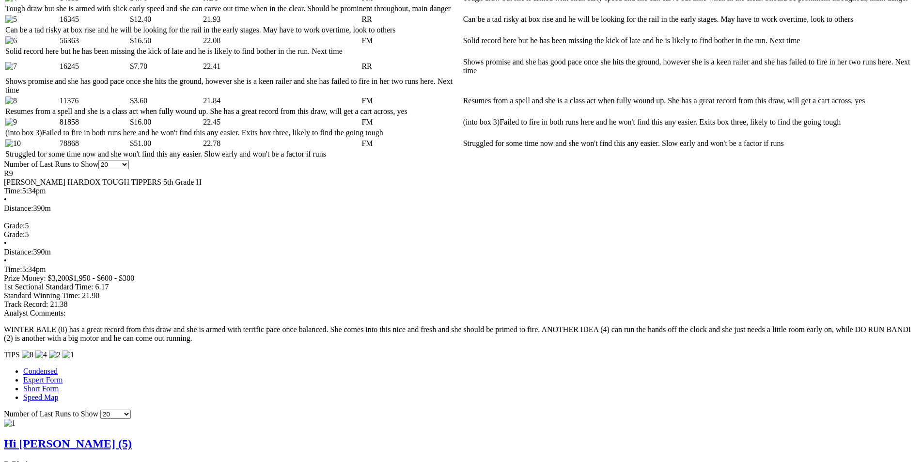
scroll to position [678, 0]
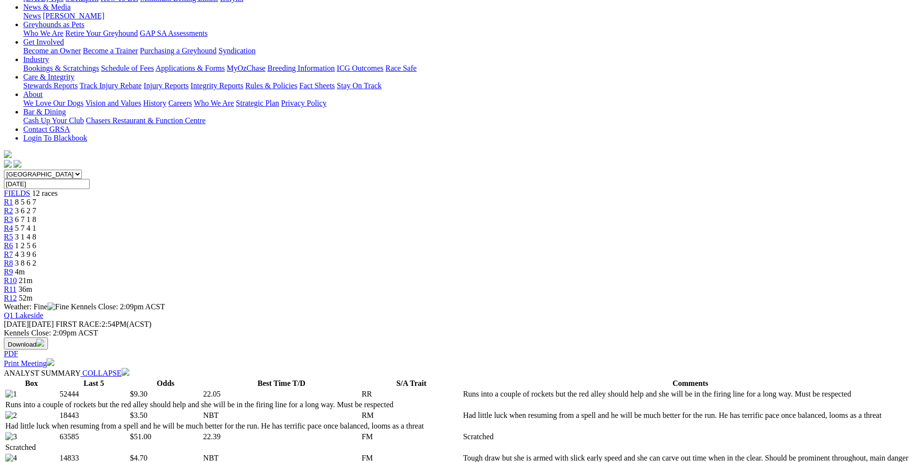
scroll to position [0, 0]
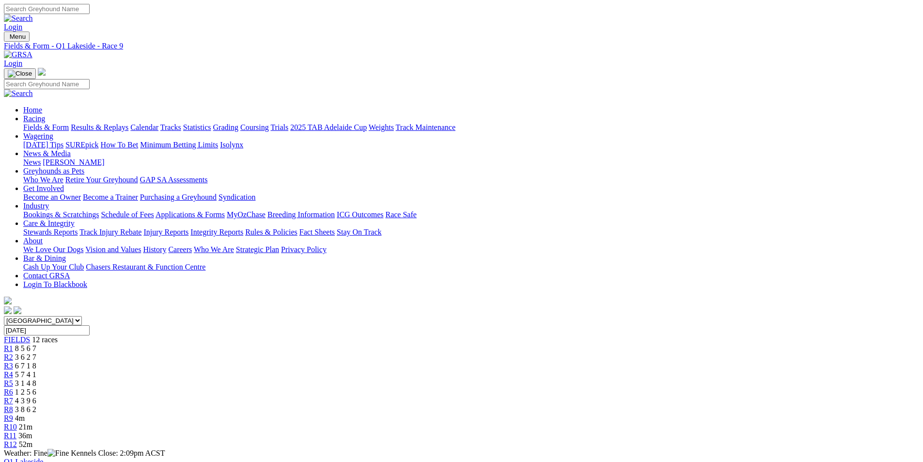
click at [17, 422] on span "R10" at bounding box center [10, 426] width 13 height 8
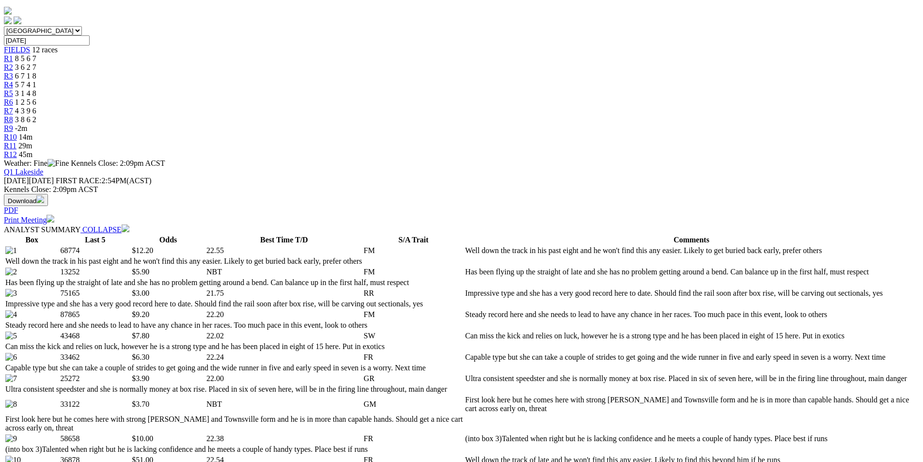
scroll to position [291, 0]
select select "10"
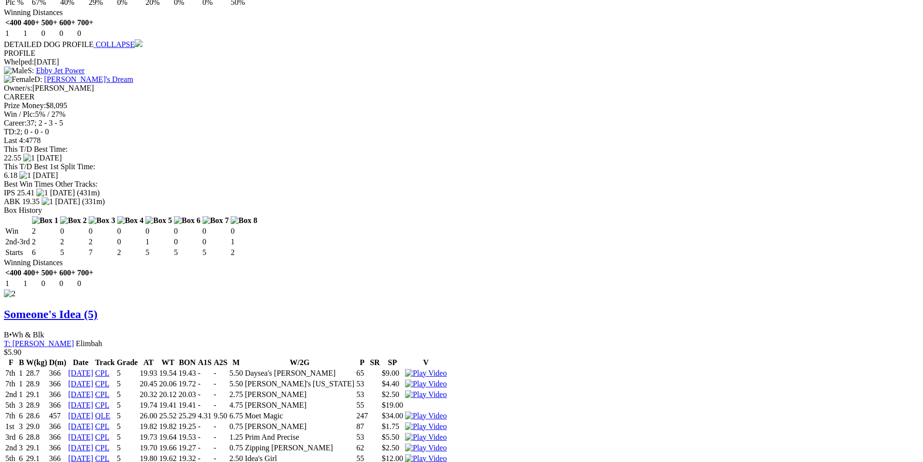
scroll to position [1259, 0]
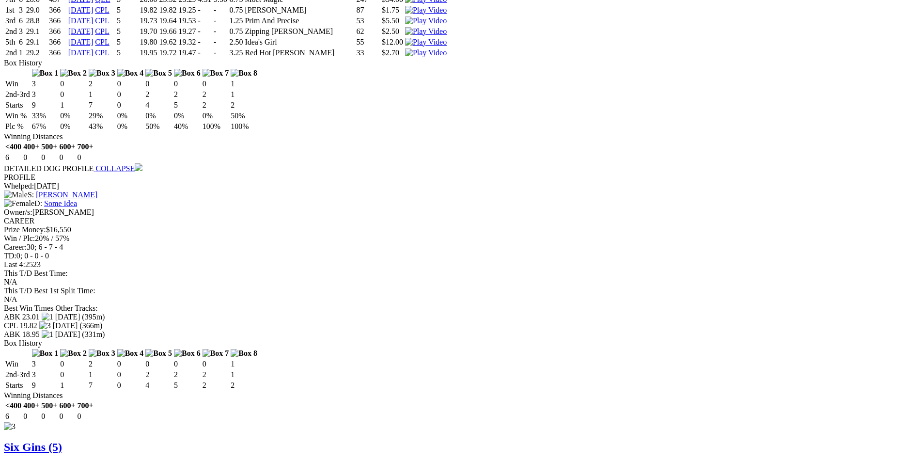
scroll to position [1695, 0]
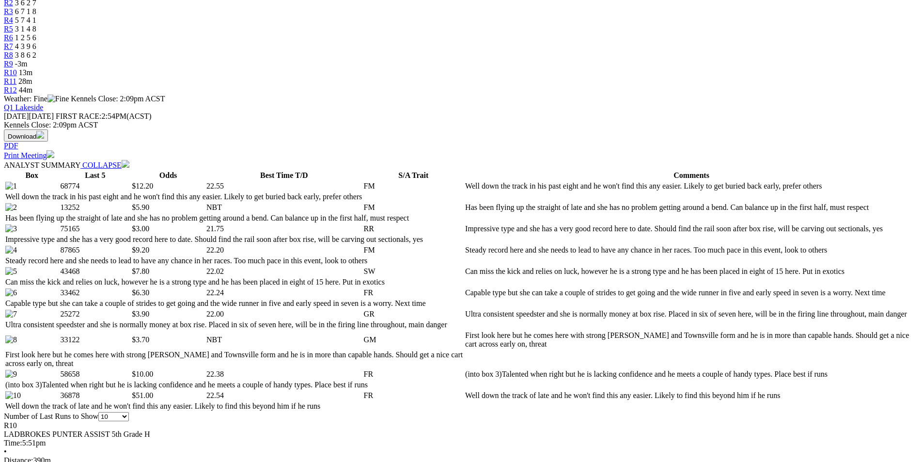
scroll to position [339, 0]
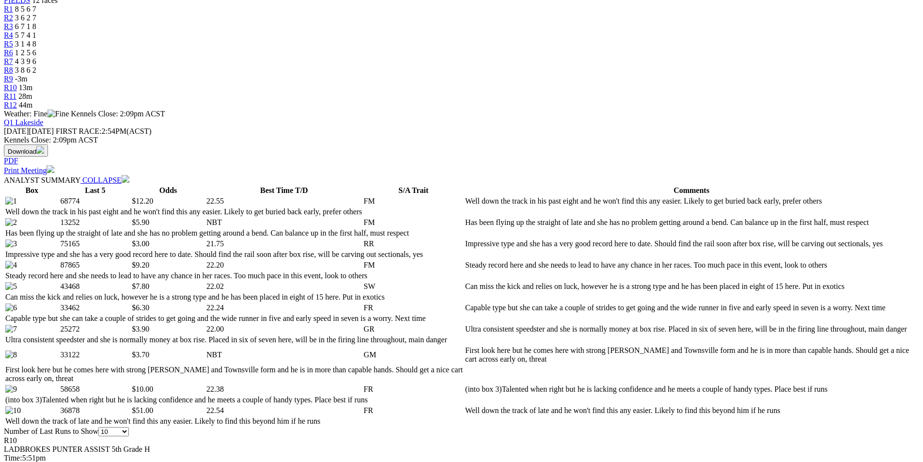
select select "20"
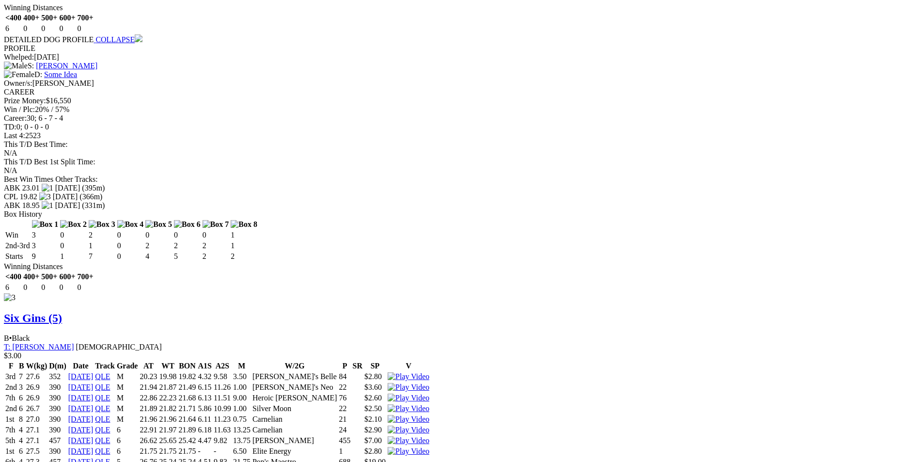
scroll to position [2034, 0]
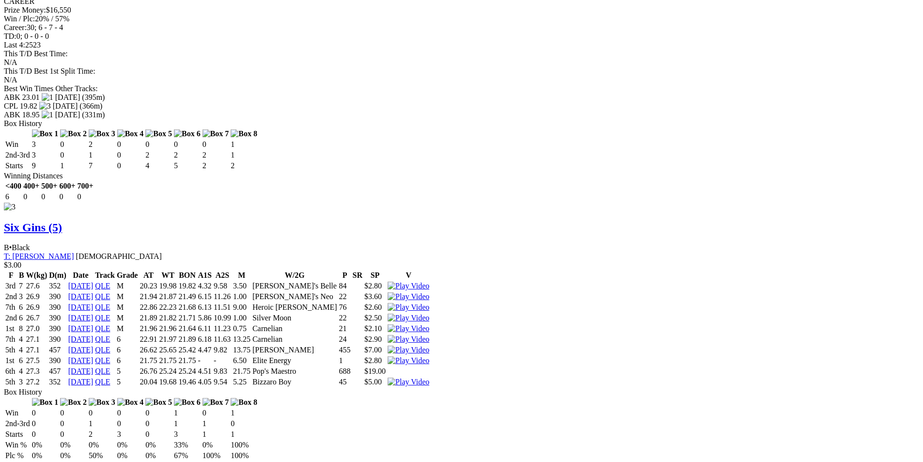
scroll to position [2131, 0]
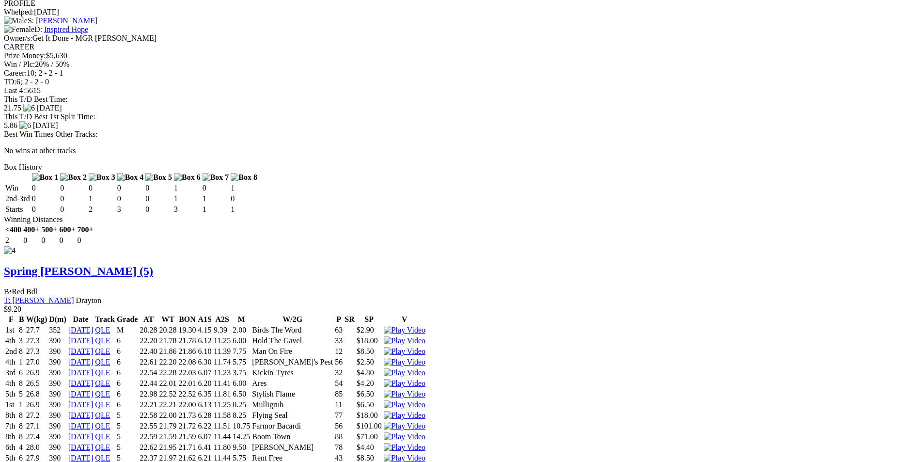
scroll to position [2653, 0]
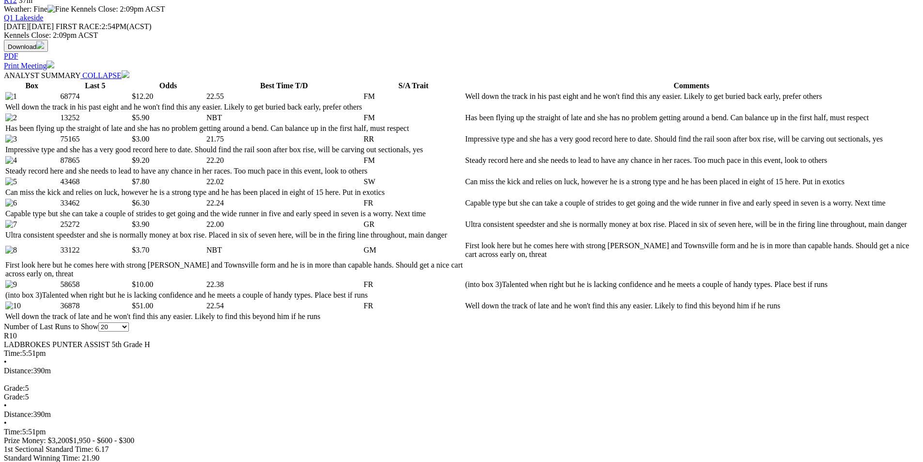
scroll to position [328, 0]
